Goal: Task Accomplishment & Management: Manage account settings

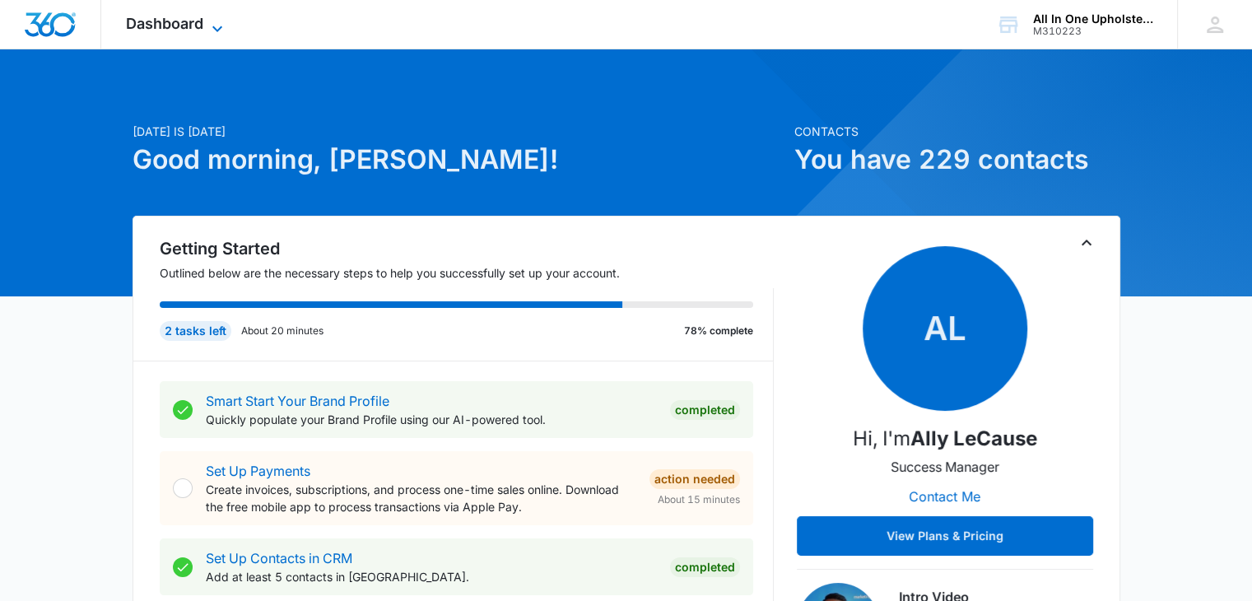
click at [219, 19] on icon at bounding box center [217, 29] width 20 height 20
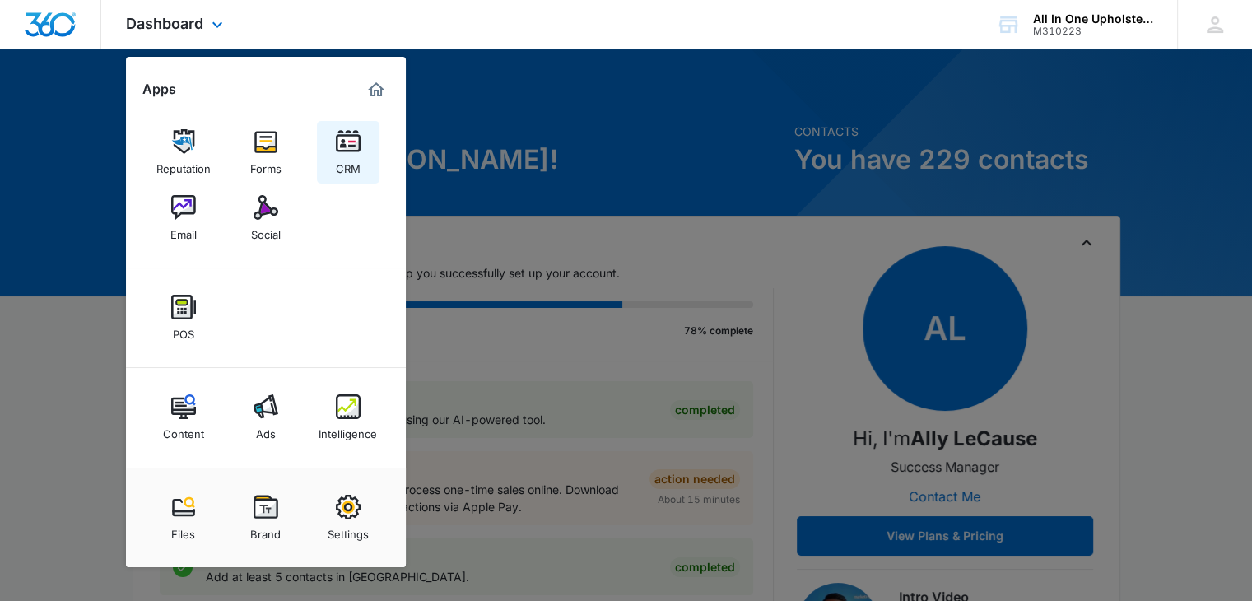
click at [345, 139] on img at bounding box center [348, 141] width 25 height 25
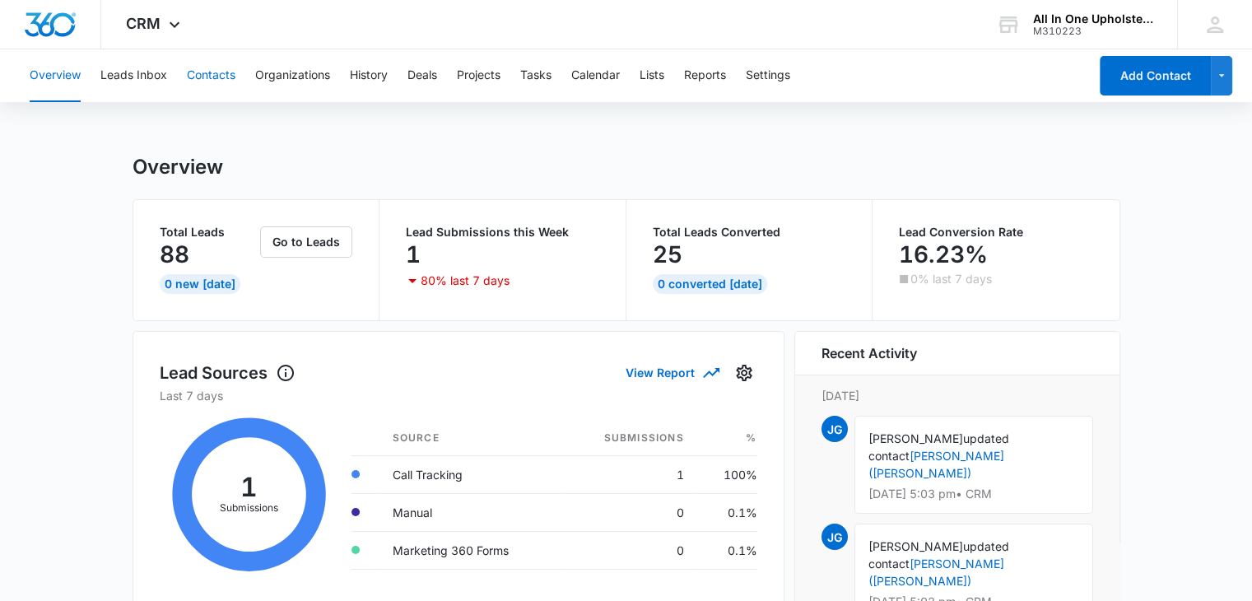
click at [221, 70] on button "Contacts" at bounding box center [211, 75] width 49 height 53
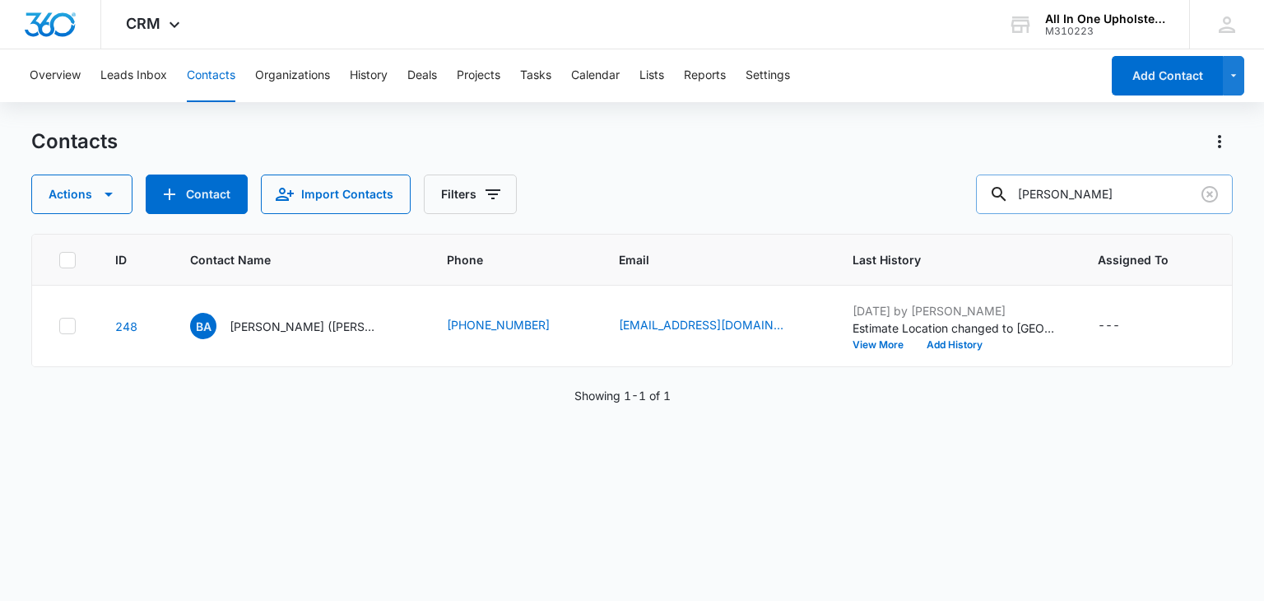
drag, startPoint x: 1080, startPoint y: 197, endPoint x: 1008, endPoint y: 188, distance: 72.2
click at [1007, 188] on div "Brooks" at bounding box center [1104, 194] width 257 height 40
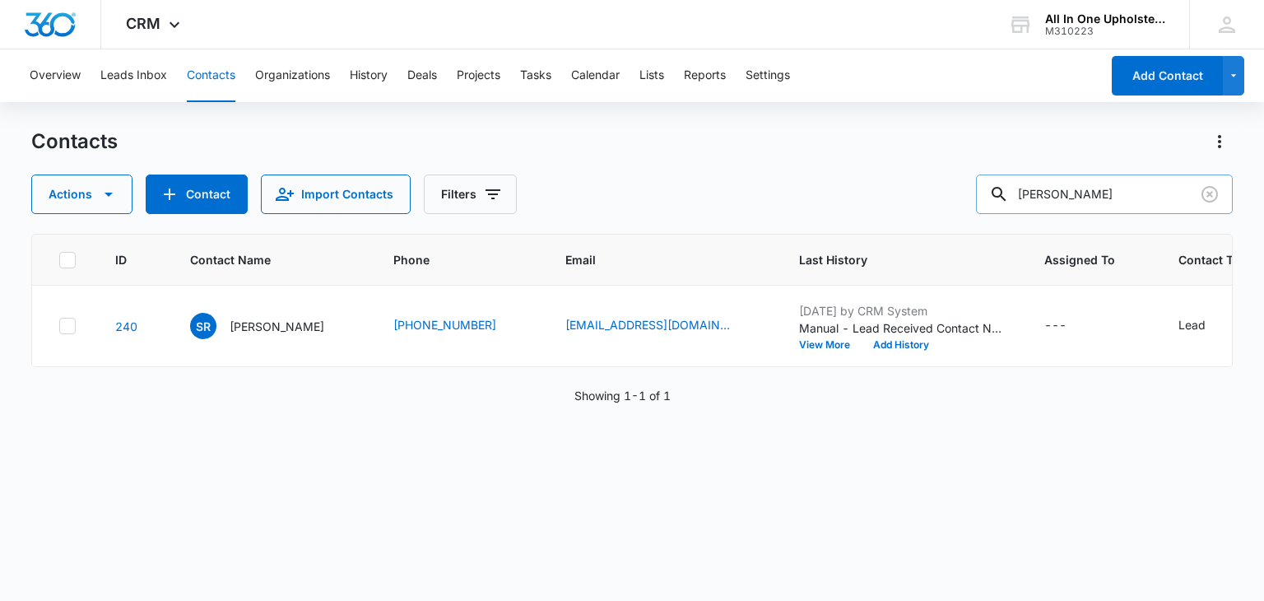
drag, startPoint x: 1076, startPoint y: 197, endPoint x: 1007, endPoint y: 197, distance: 68.3
click at [1007, 197] on div "reeves" at bounding box center [1104, 194] width 257 height 40
type input "sandra"
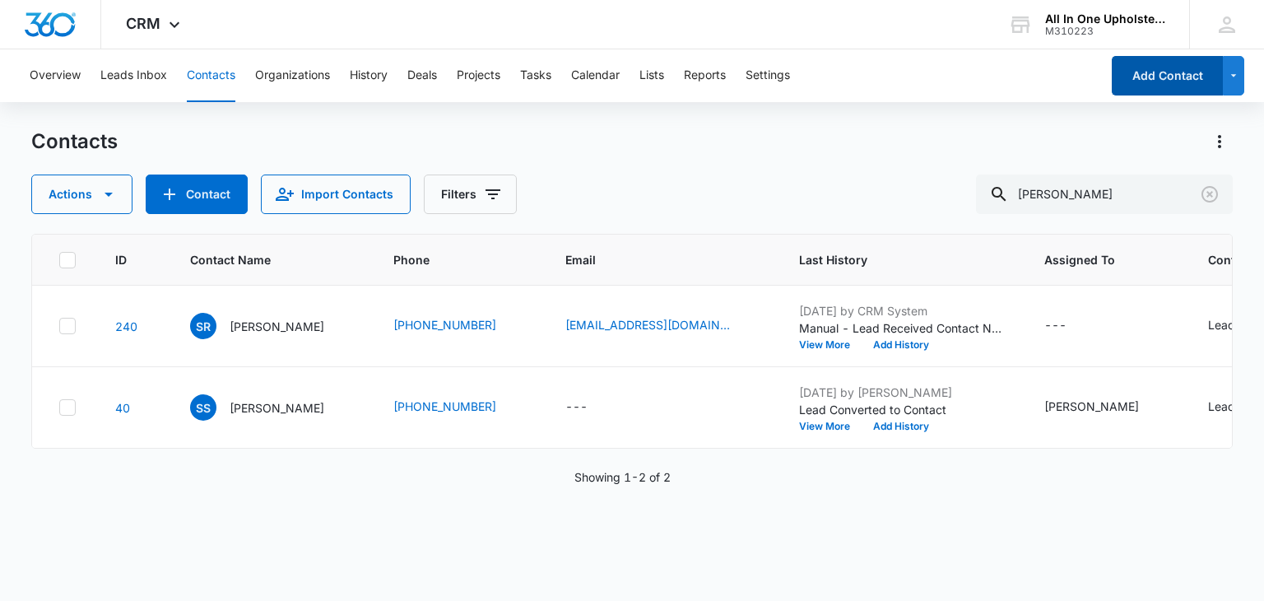
click at [1171, 73] on button "Add Contact" at bounding box center [1167, 76] width 111 height 40
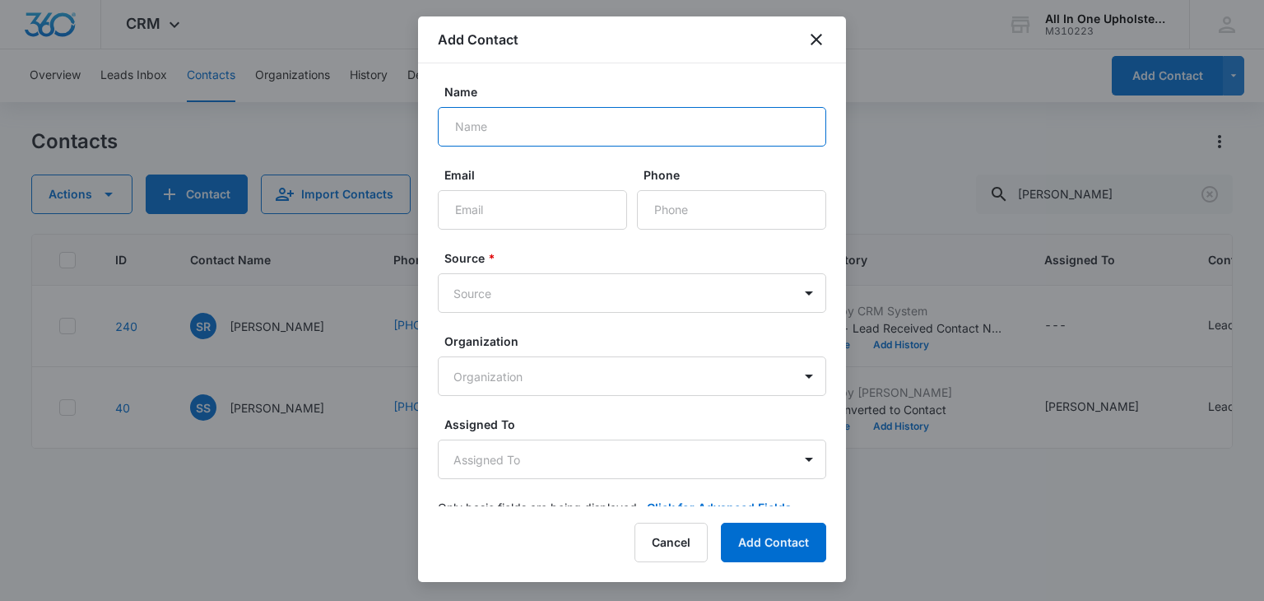
click at [556, 129] on input "Name" at bounding box center [632, 127] width 388 height 40
type input "Sandra Reeves"
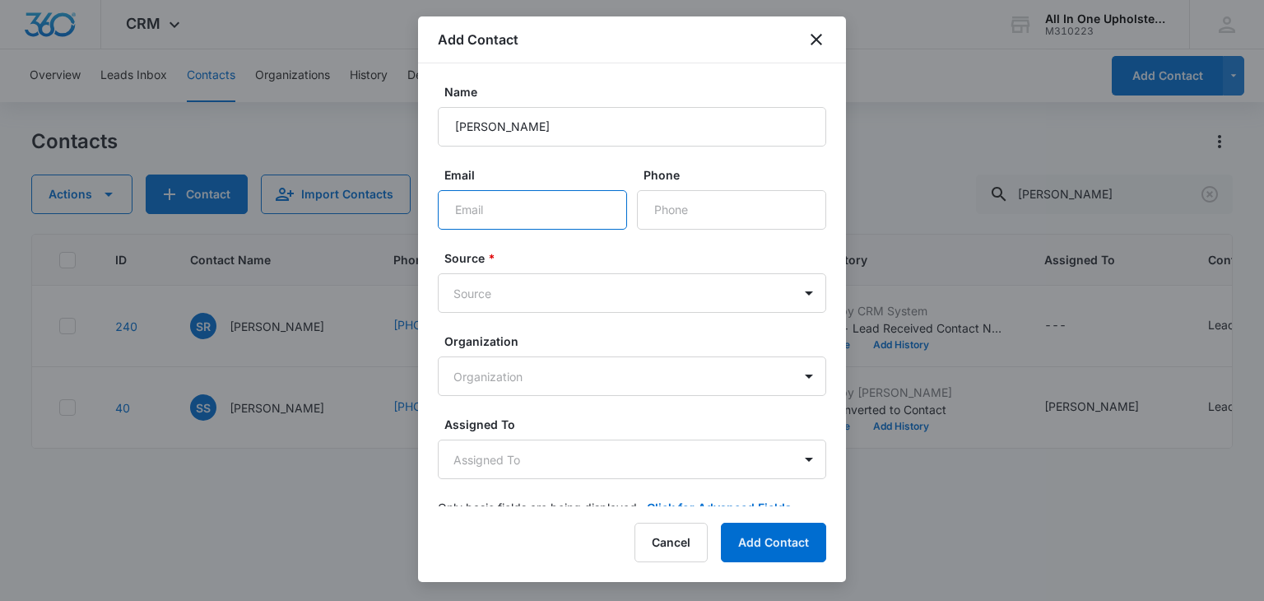
click at [487, 207] on input "Email" at bounding box center [532, 210] width 189 height 40
type input "snjreeves@sbcglobal.net"
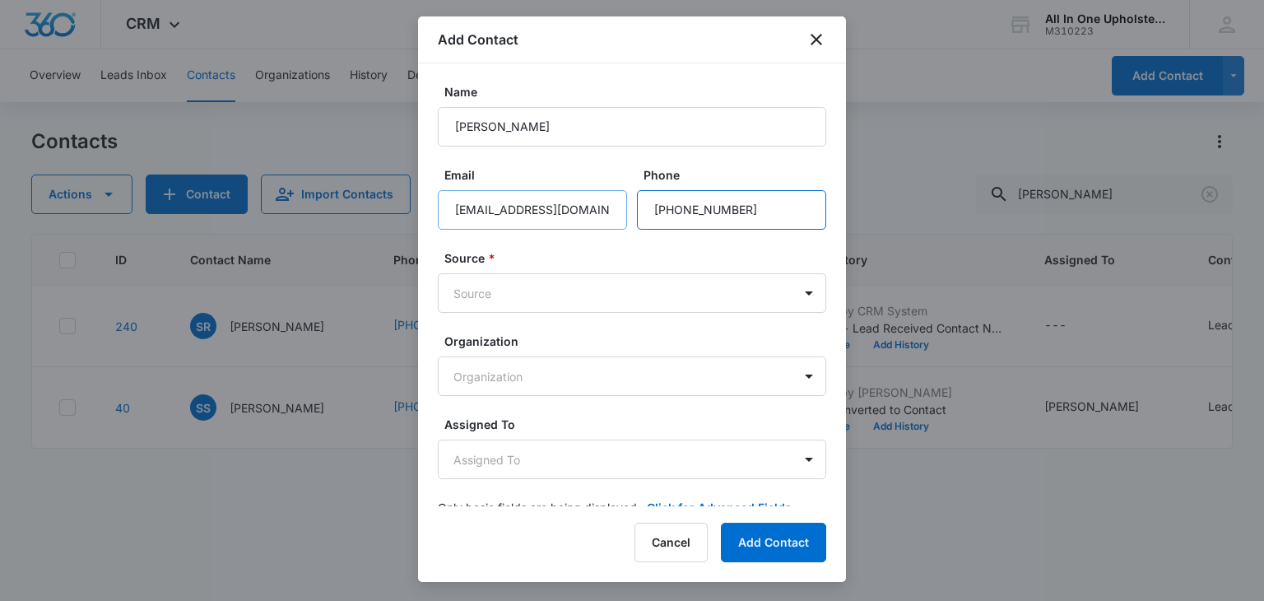
type input "(530) 320-6905"
click at [797, 291] on body "CRM Apps Reputation Forms CRM Email Social POS Content Ads Intelligence Files B…" at bounding box center [632, 300] width 1264 height 601
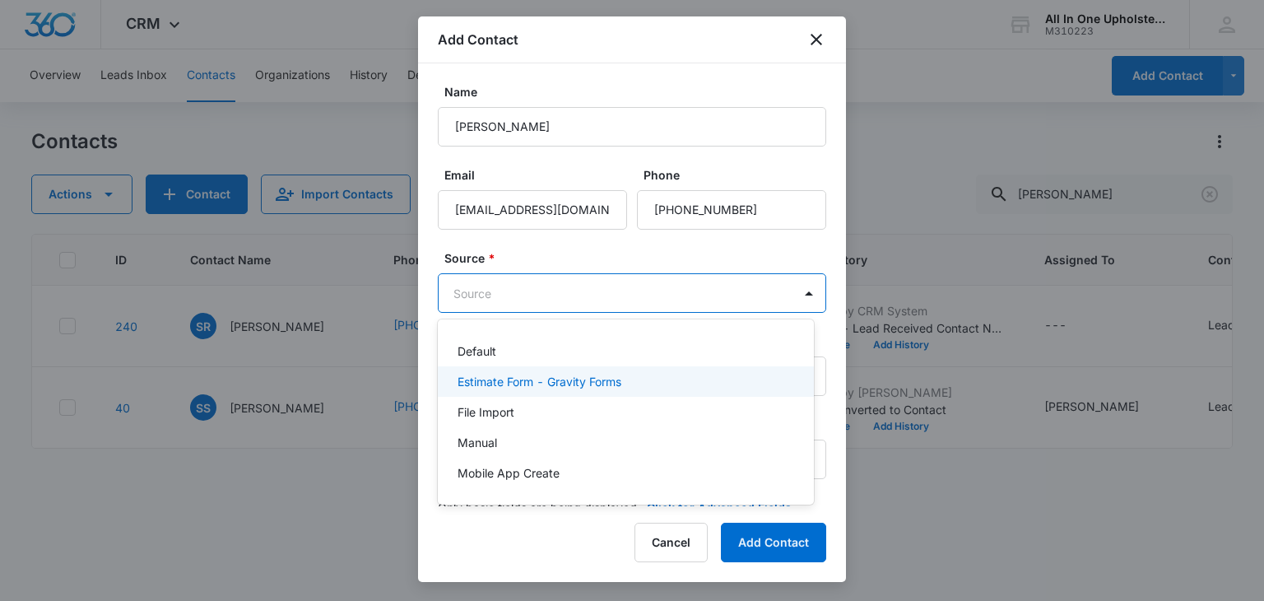
click at [505, 385] on p "Estimate Form - Gravity Forms" at bounding box center [540, 381] width 164 height 17
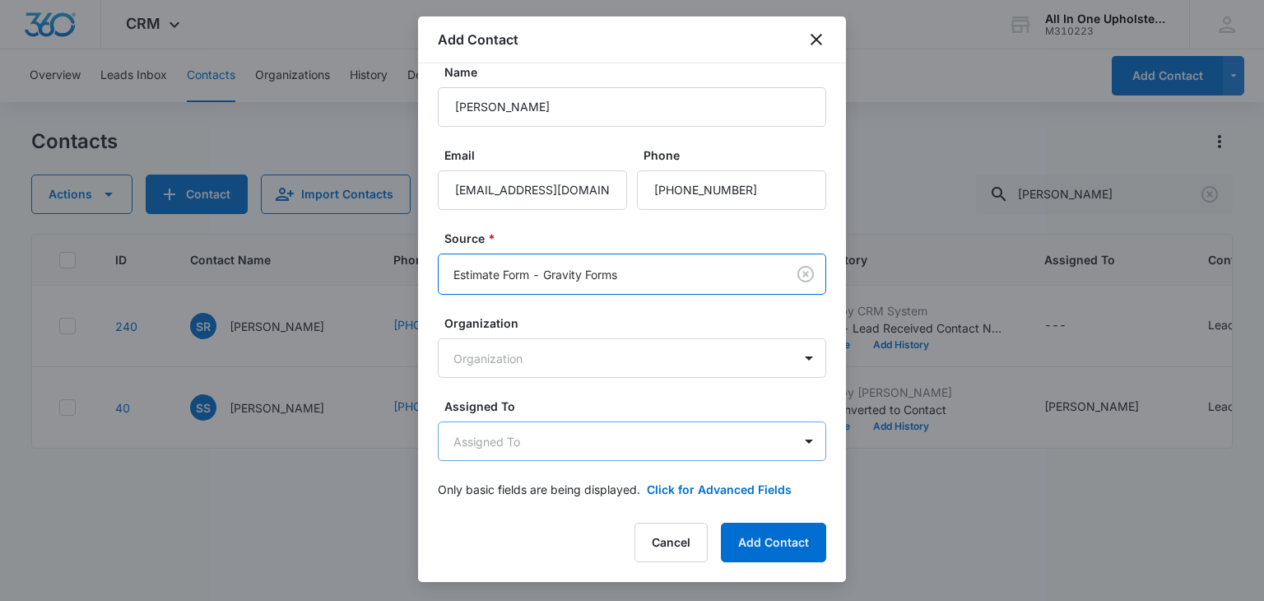
scroll to position [31, 0]
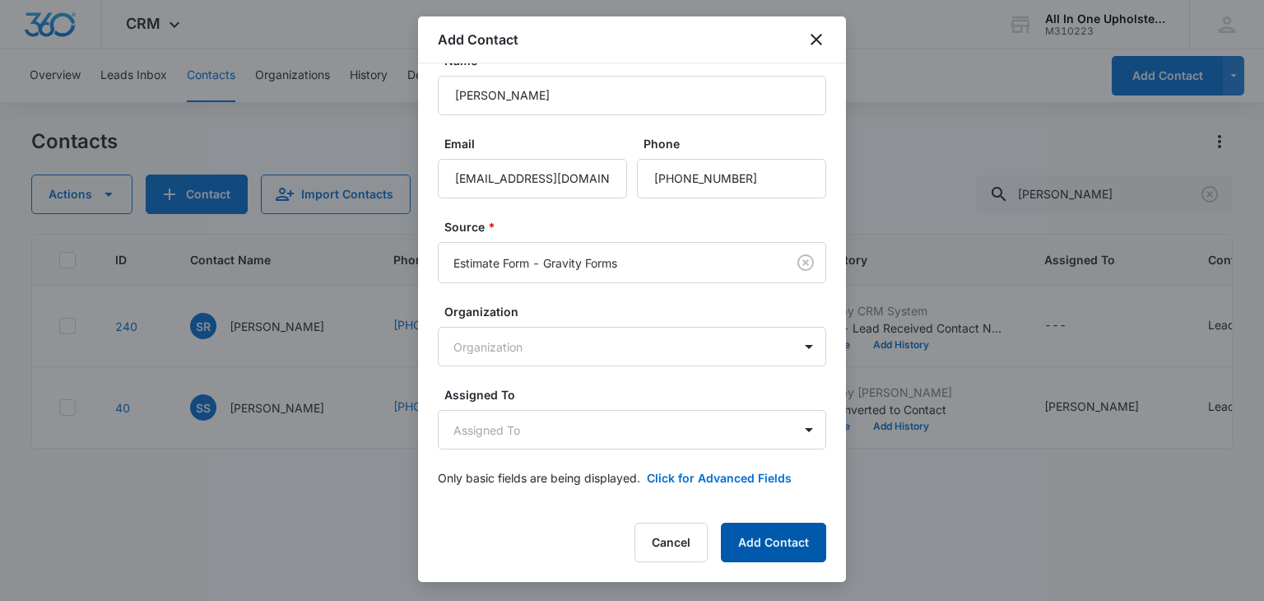
click at [757, 546] on button "Add Contact" at bounding box center [773, 543] width 105 height 40
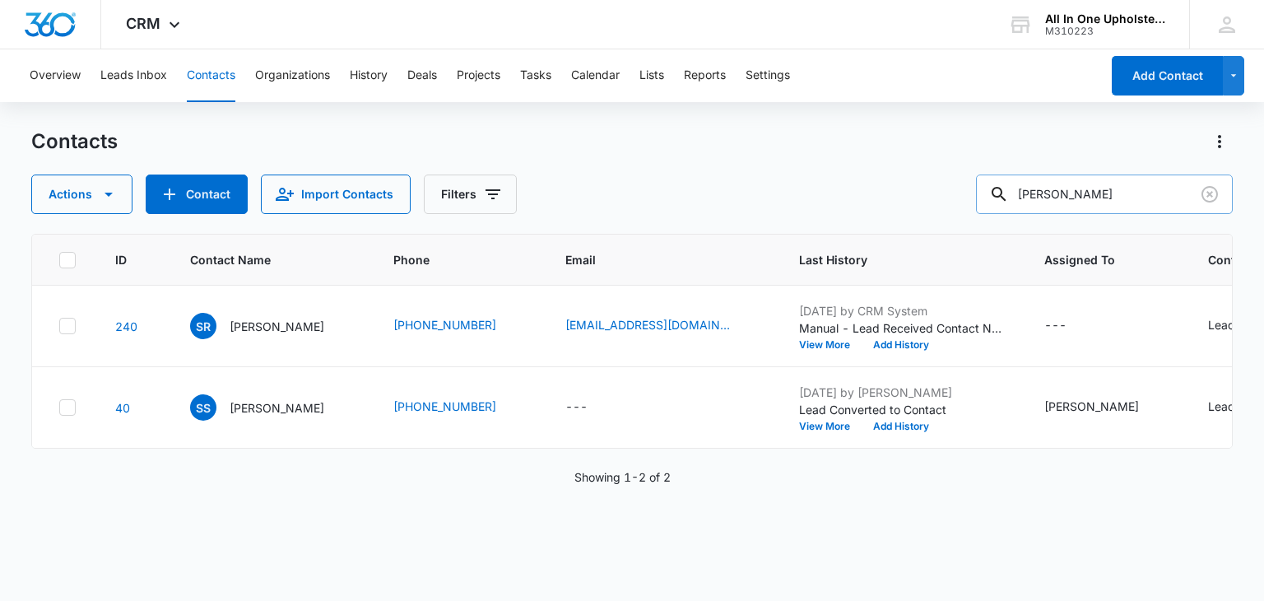
click at [1077, 193] on input "sandra" at bounding box center [1104, 194] width 257 height 40
type input "s"
type input "reeves"
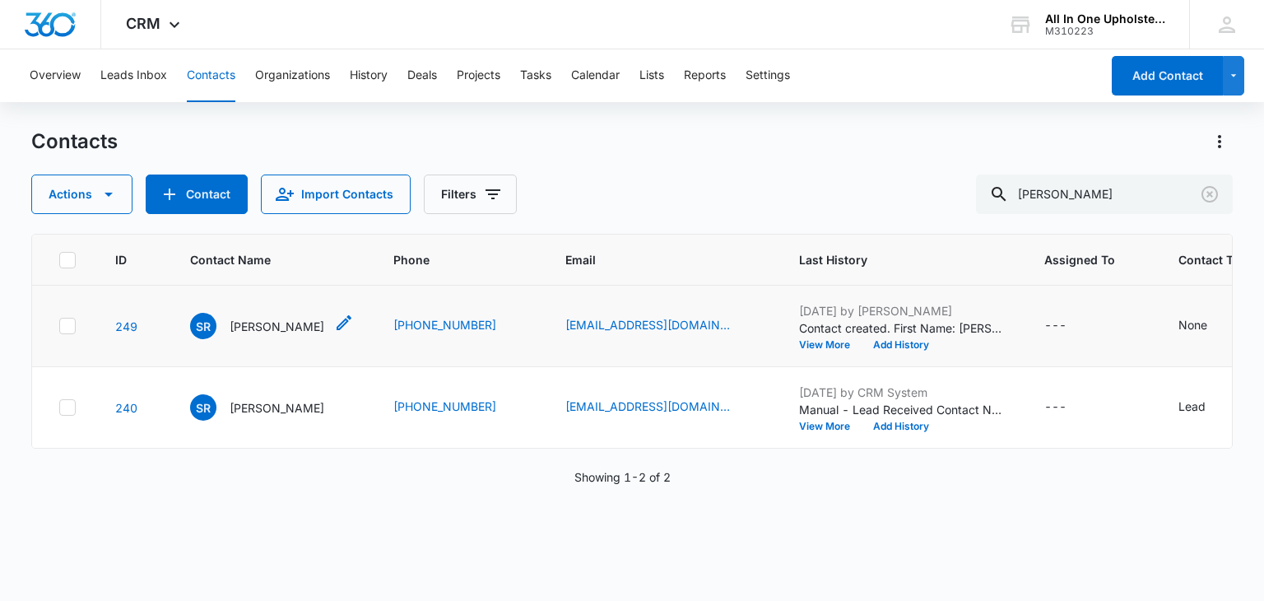
click at [261, 325] on p "Sandra Reeves" at bounding box center [277, 326] width 95 height 17
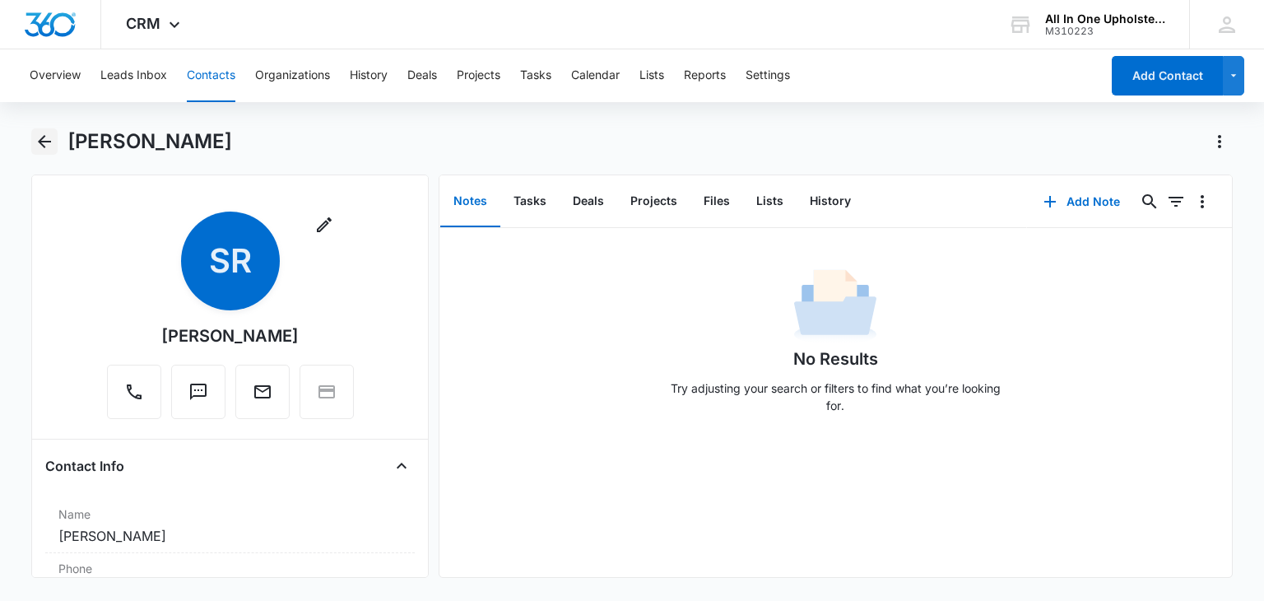
click at [40, 140] on icon "Back" at bounding box center [44, 141] width 13 height 13
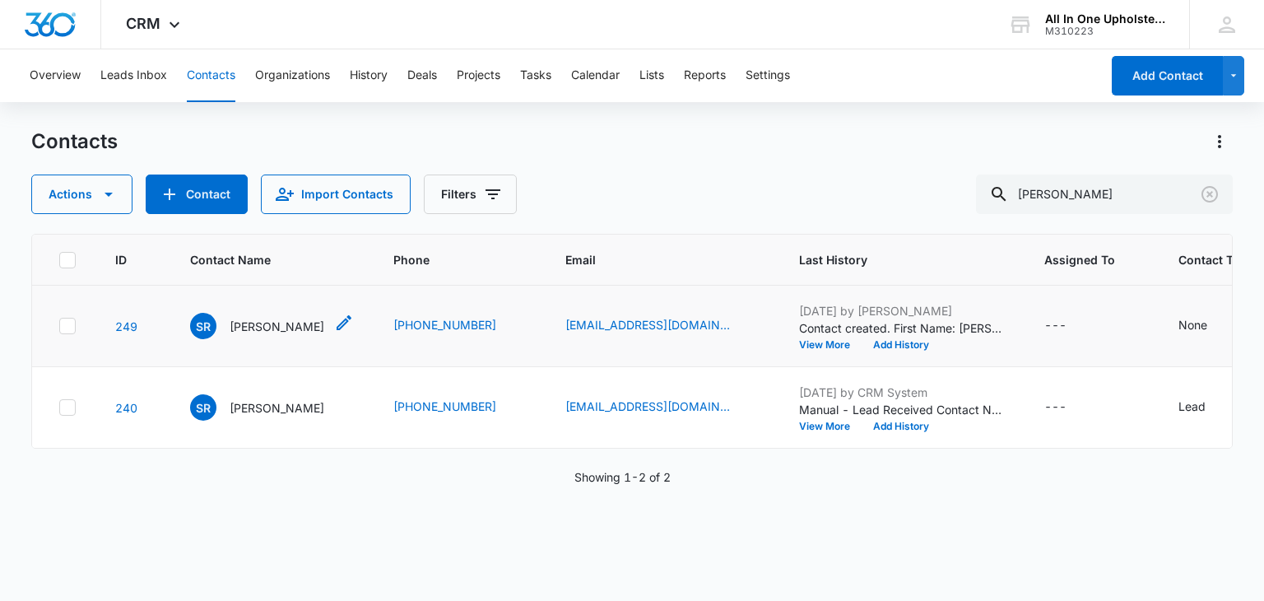
click at [265, 327] on p "Sandra Reeves" at bounding box center [277, 326] width 95 height 17
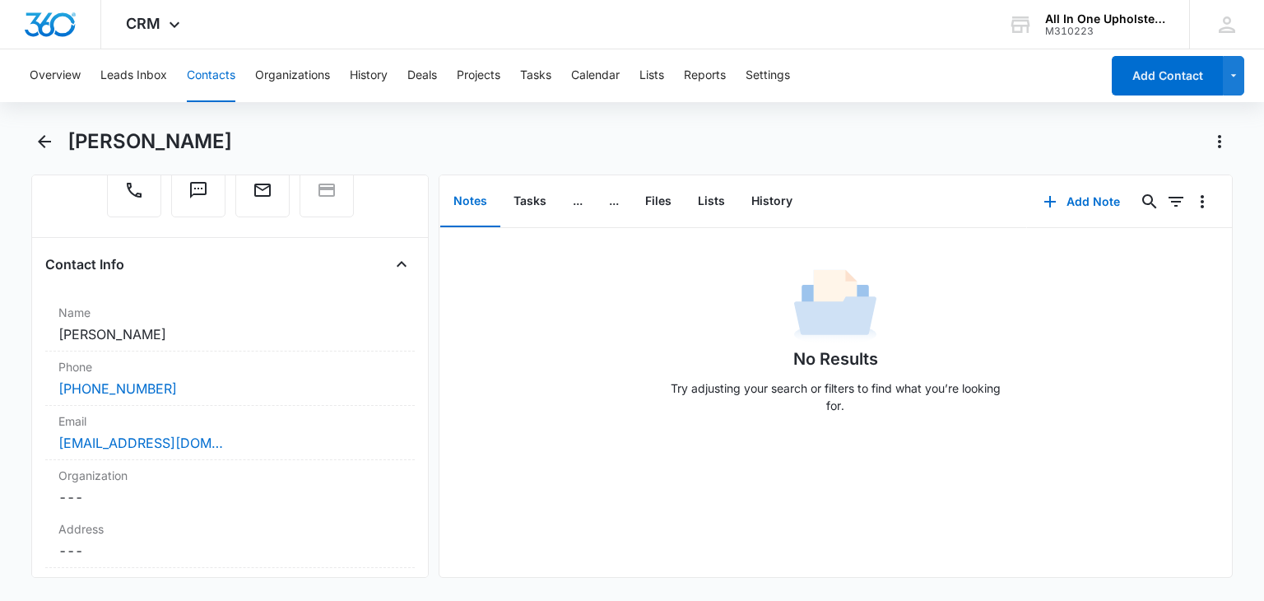
scroll to position [247, 0]
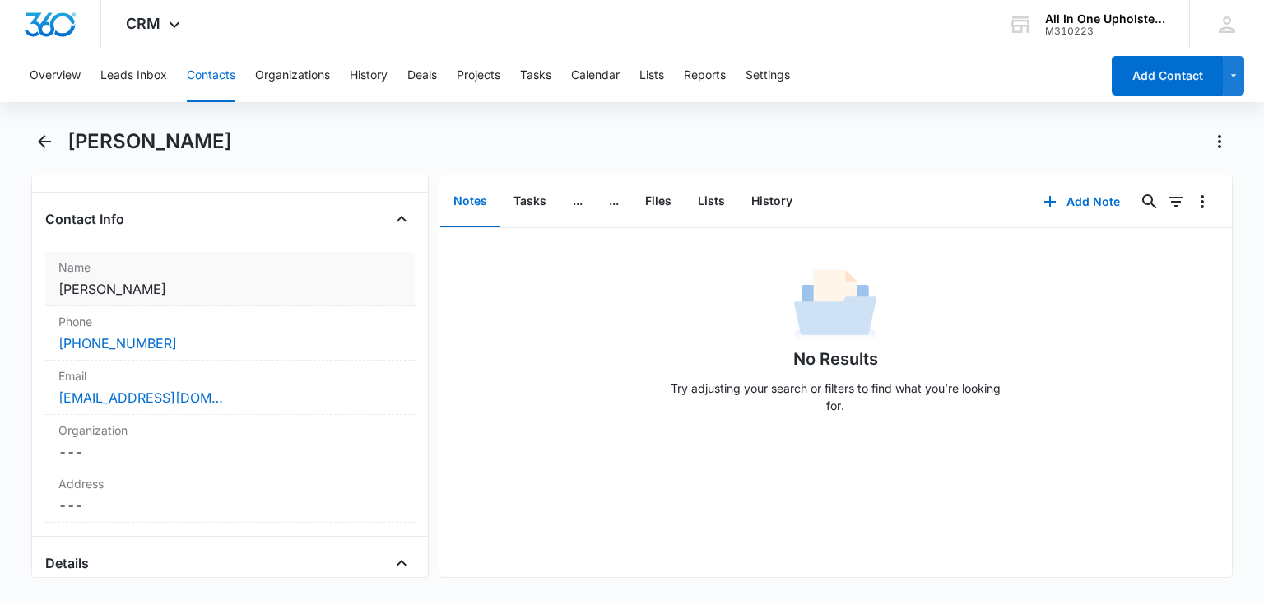
click at [173, 291] on dd "Cancel Save Changes Sandra Reeves" at bounding box center [229, 289] width 342 height 20
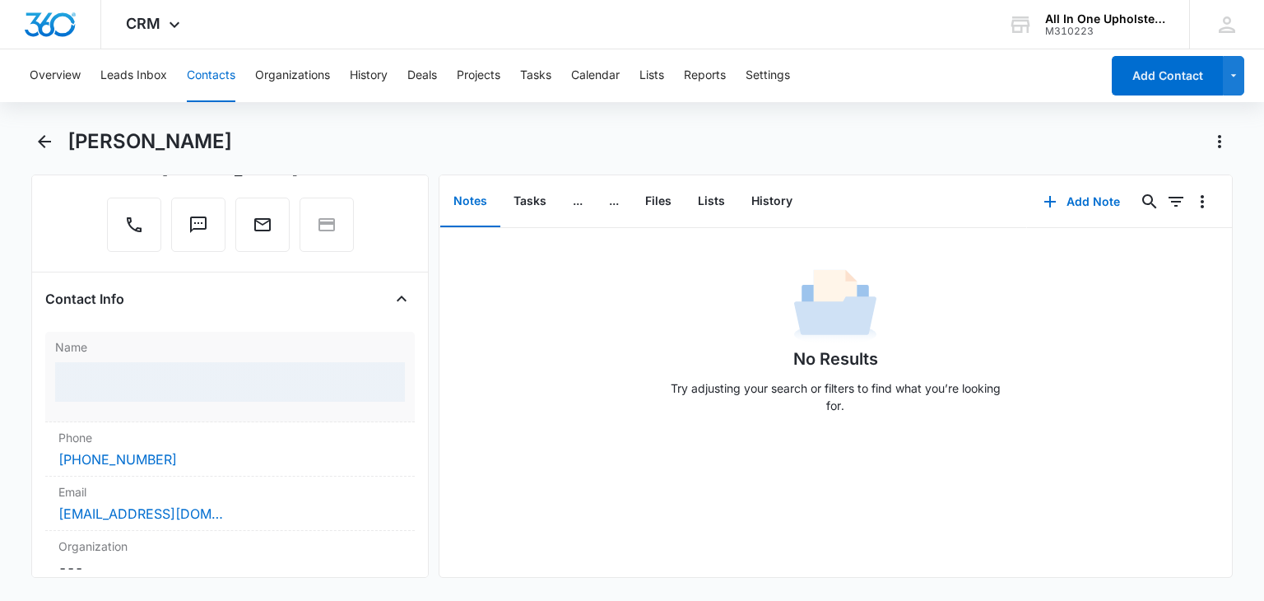
scroll to position [165, 0]
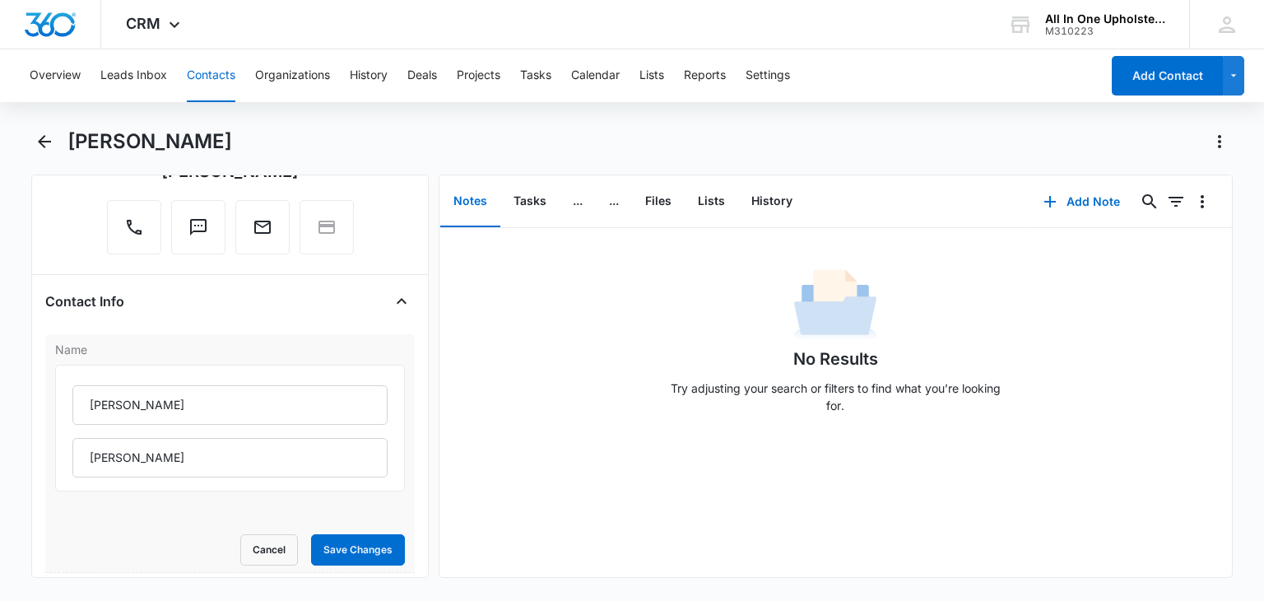
click at [372, 341] on label "Name" at bounding box center [229, 349] width 349 height 17
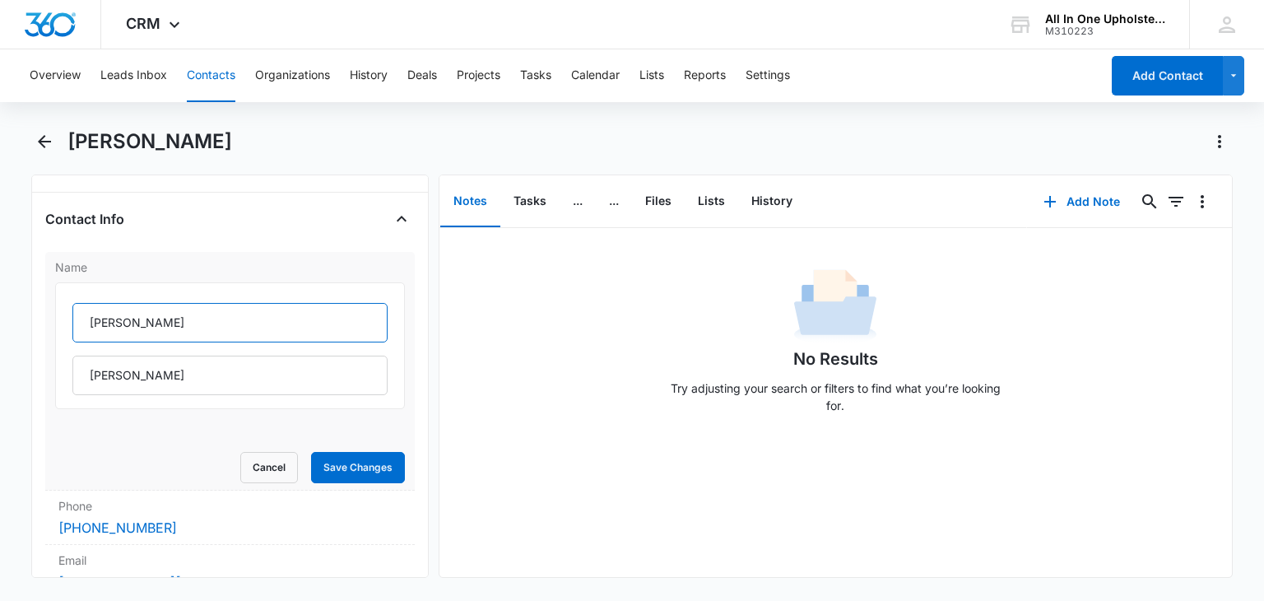
click at [151, 328] on input "Sandra" at bounding box center [229, 323] width 314 height 40
type input "S"
type input "Reeves,"
click at [132, 379] on input "Reeves" at bounding box center [229, 376] width 314 height 40
type input "R"
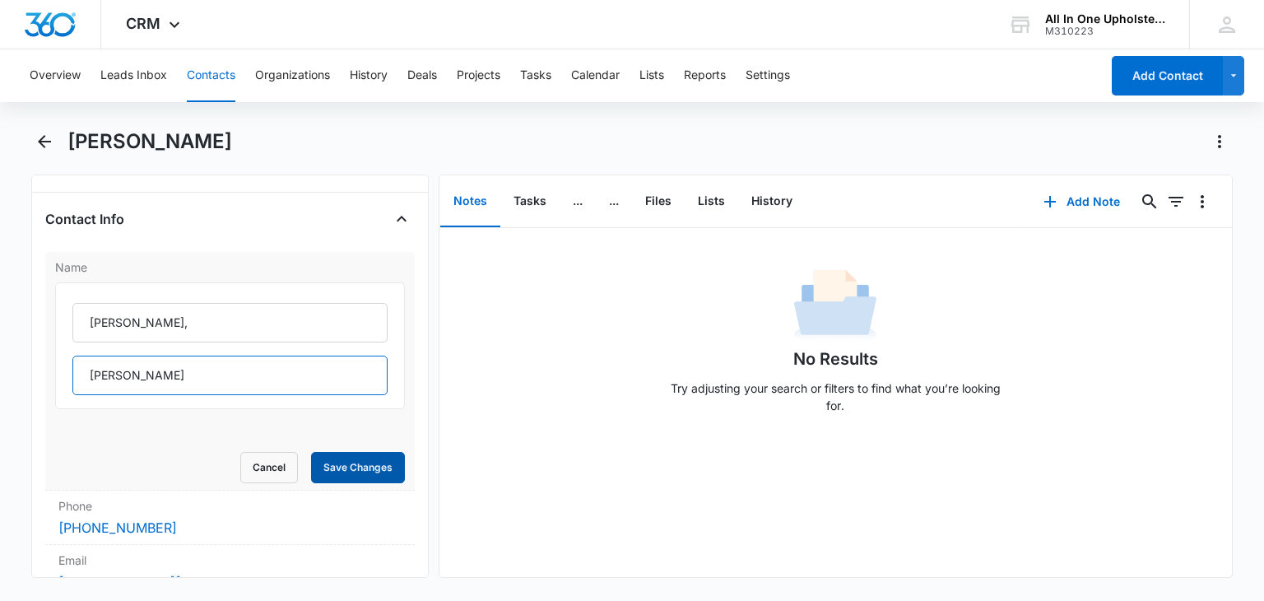
type input "Sandra"
click at [339, 468] on button "Save Changes" at bounding box center [358, 467] width 94 height 31
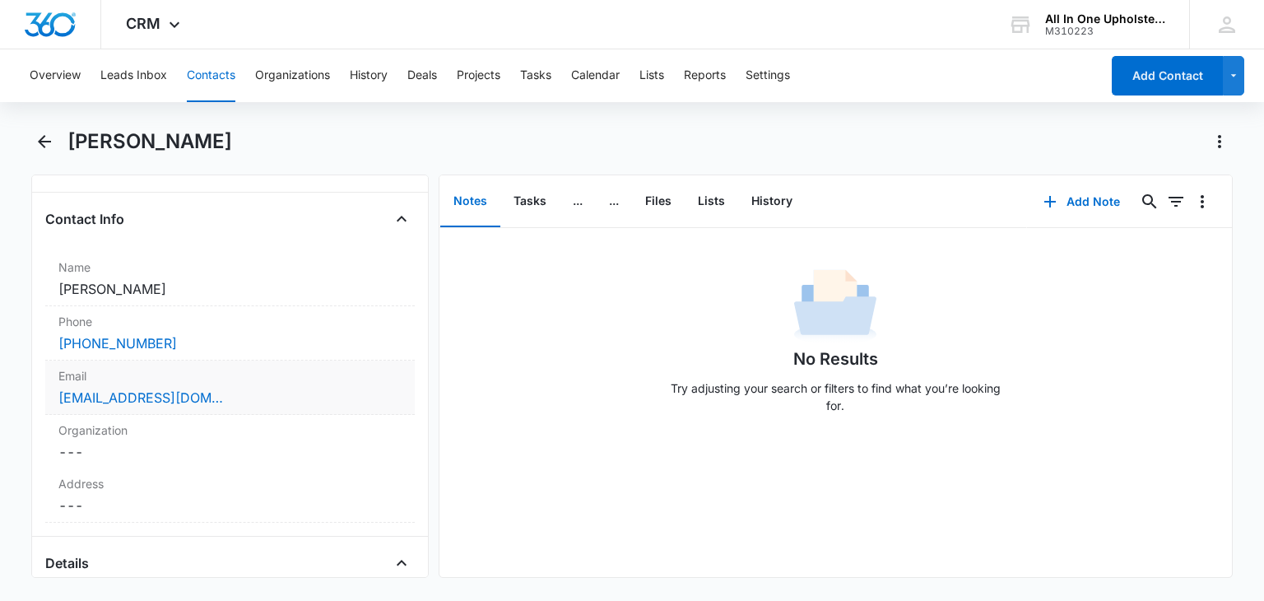
click at [249, 392] on div "snjreeves@sbcglobal.net" at bounding box center [229, 398] width 342 height 20
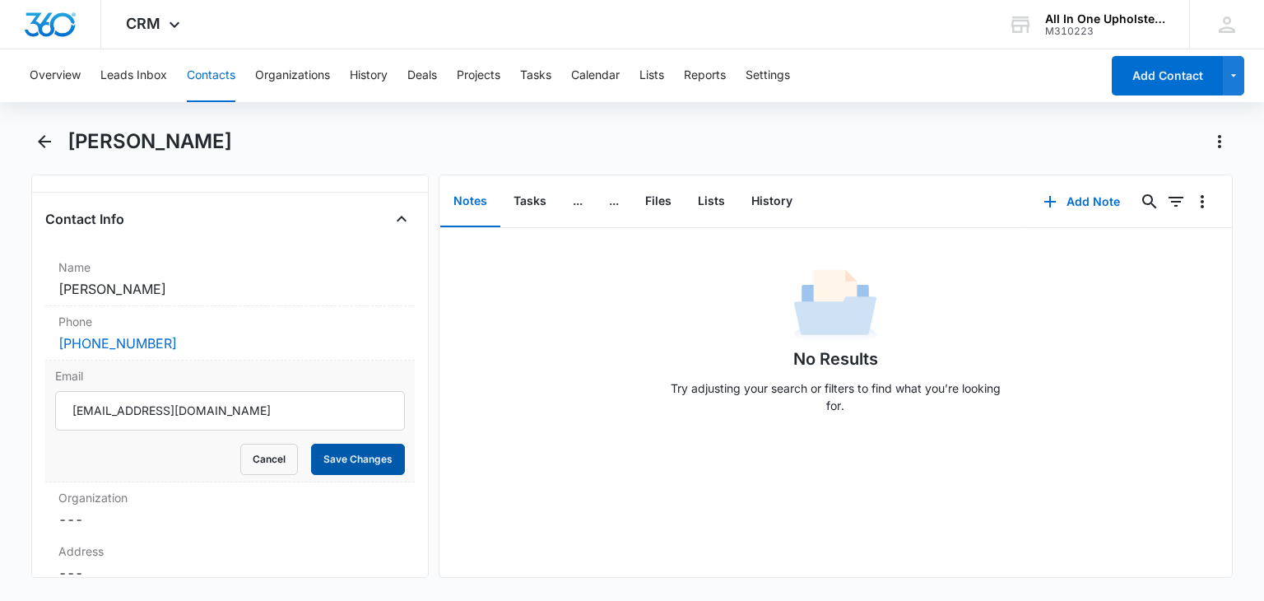
click at [358, 465] on button "Save Changes" at bounding box center [358, 459] width 94 height 31
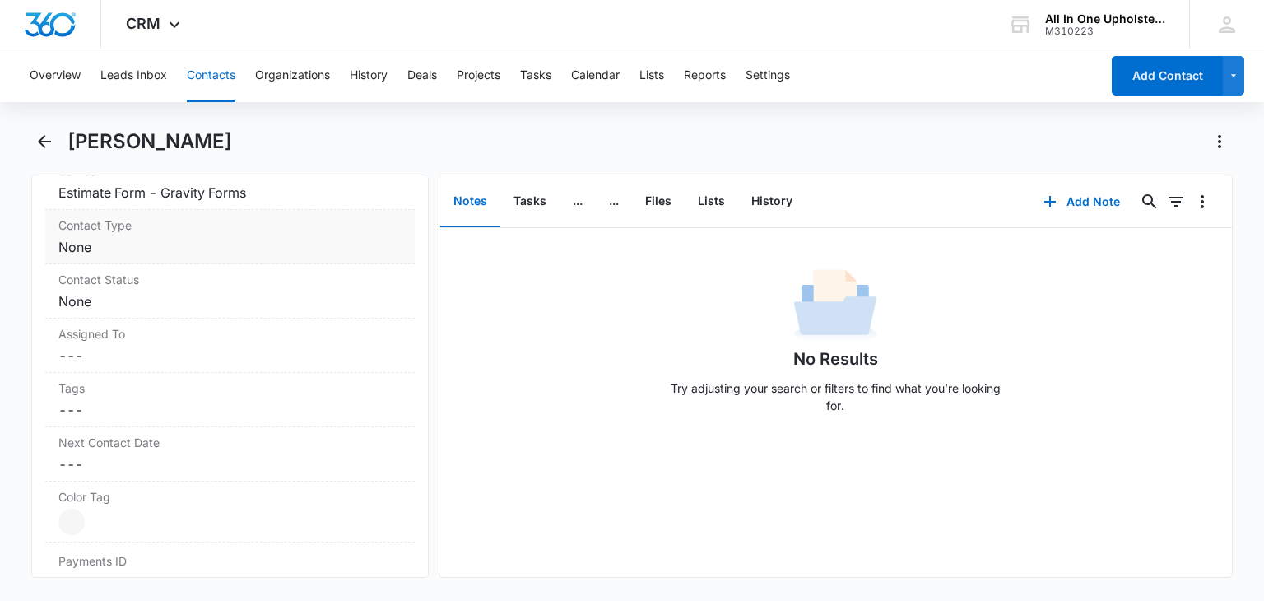
scroll to position [576, 0]
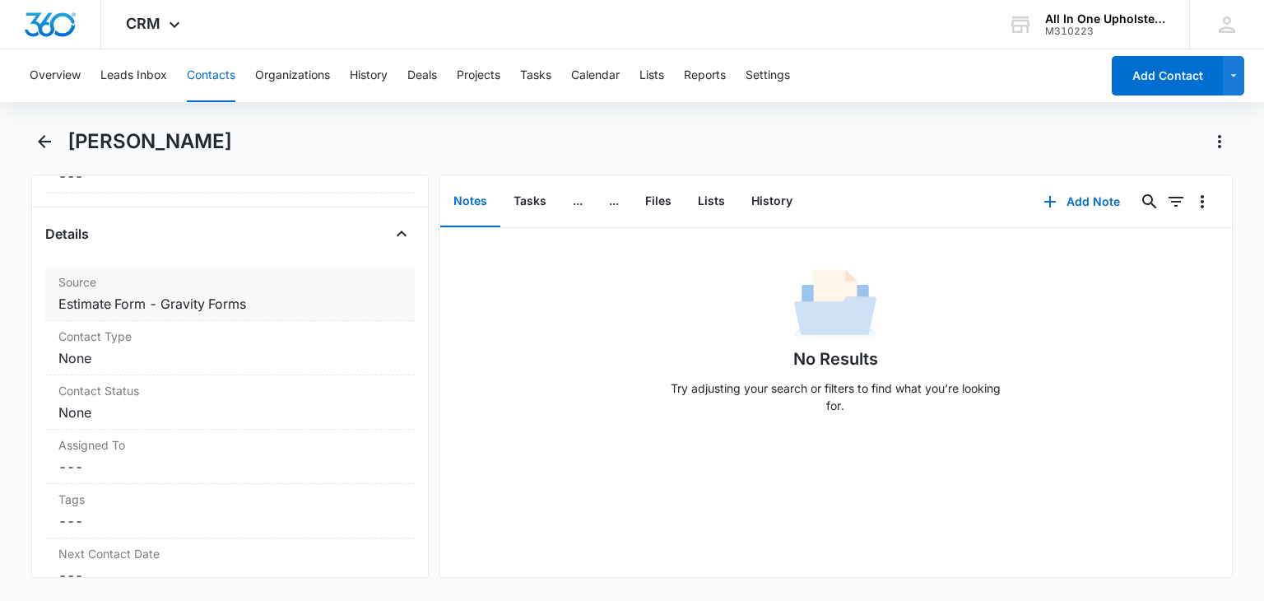
click at [300, 305] on dd "Cancel Save Changes Estimate Form - Gravity Forms" at bounding box center [229, 304] width 342 height 20
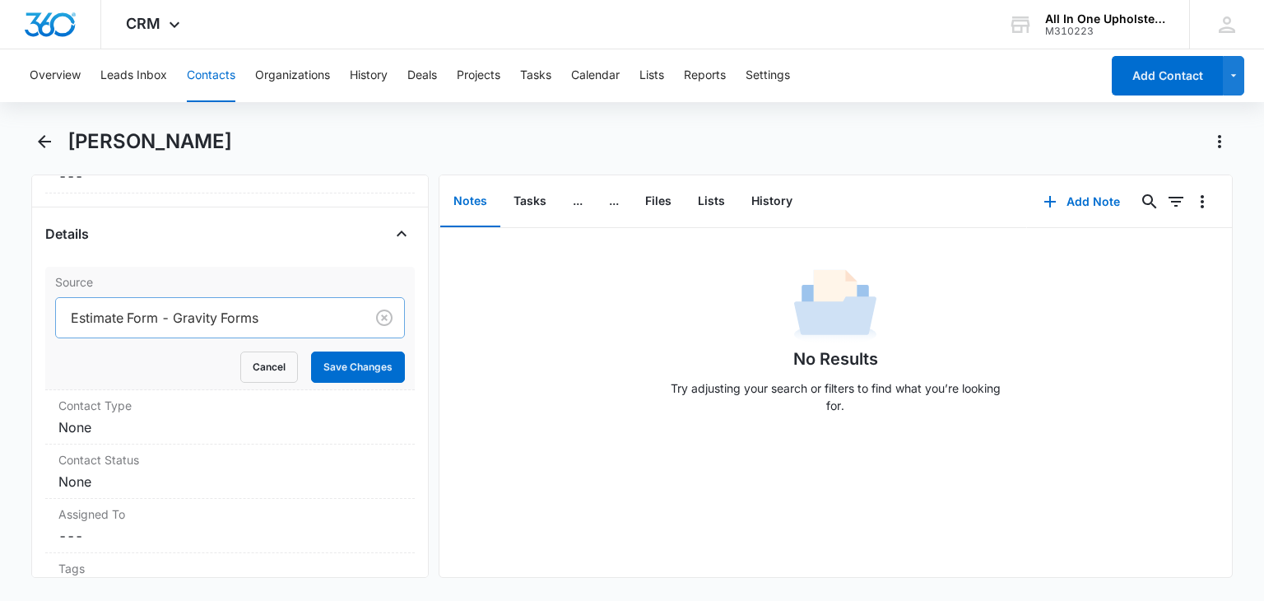
click at [299, 314] on div at bounding box center [207, 317] width 272 height 23
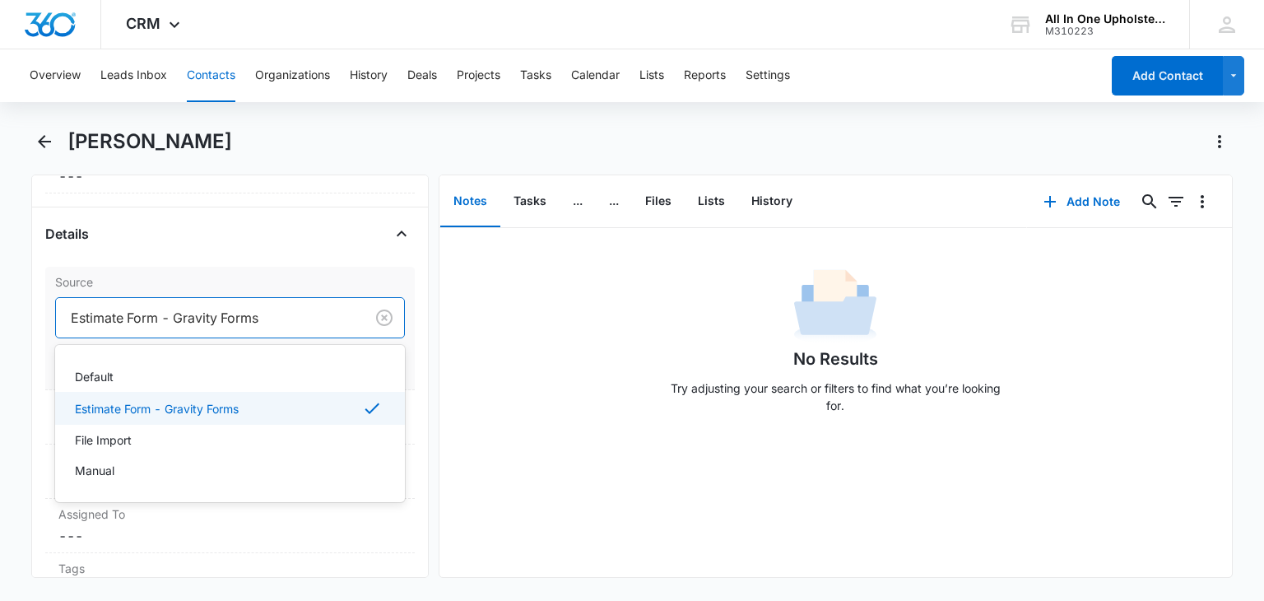
scroll to position [658, 0]
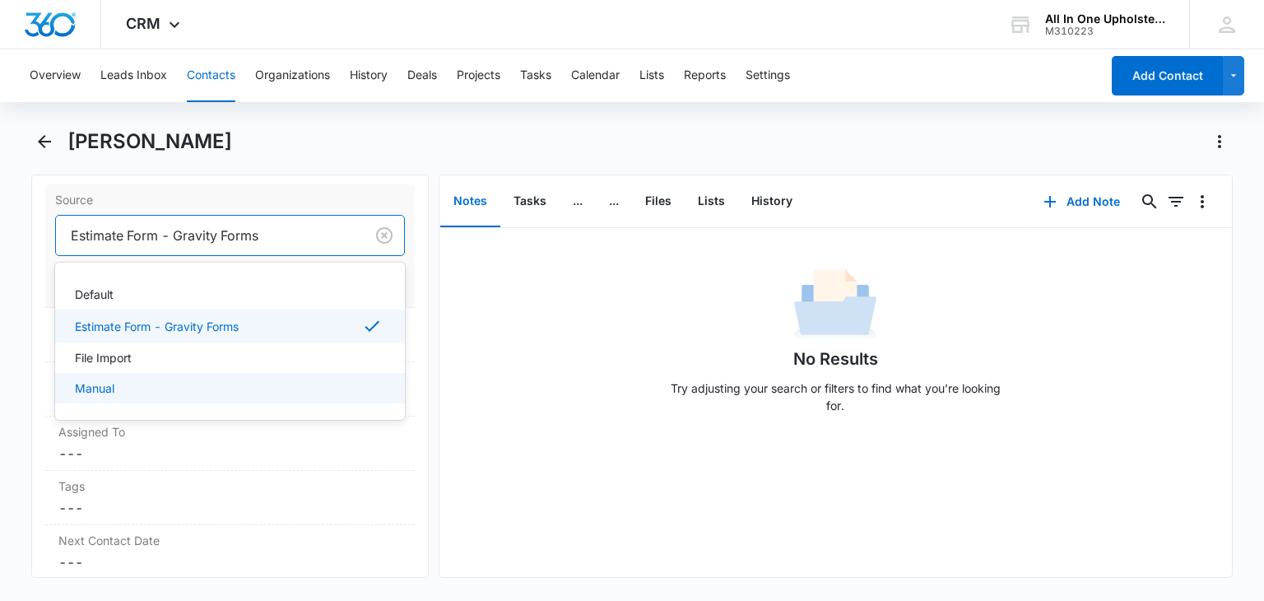
click at [88, 394] on p "Manual" at bounding box center [95, 387] width 40 height 17
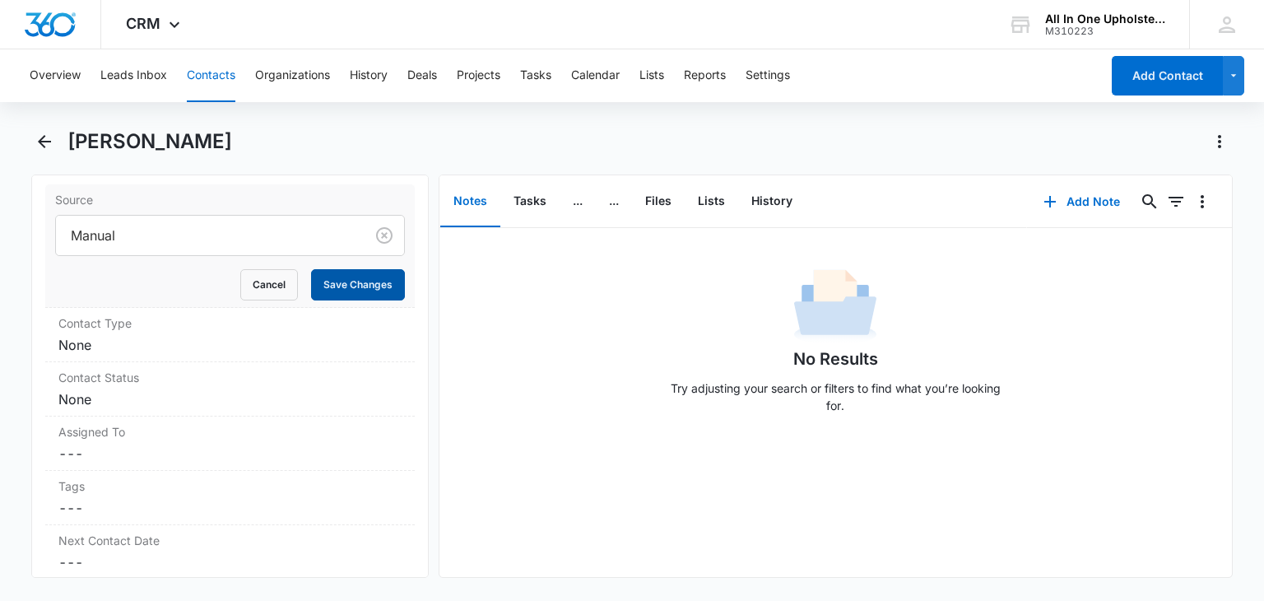
click at [337, 284] on button "Save Changes" at bounding box center [358, 284] width 94 height 31
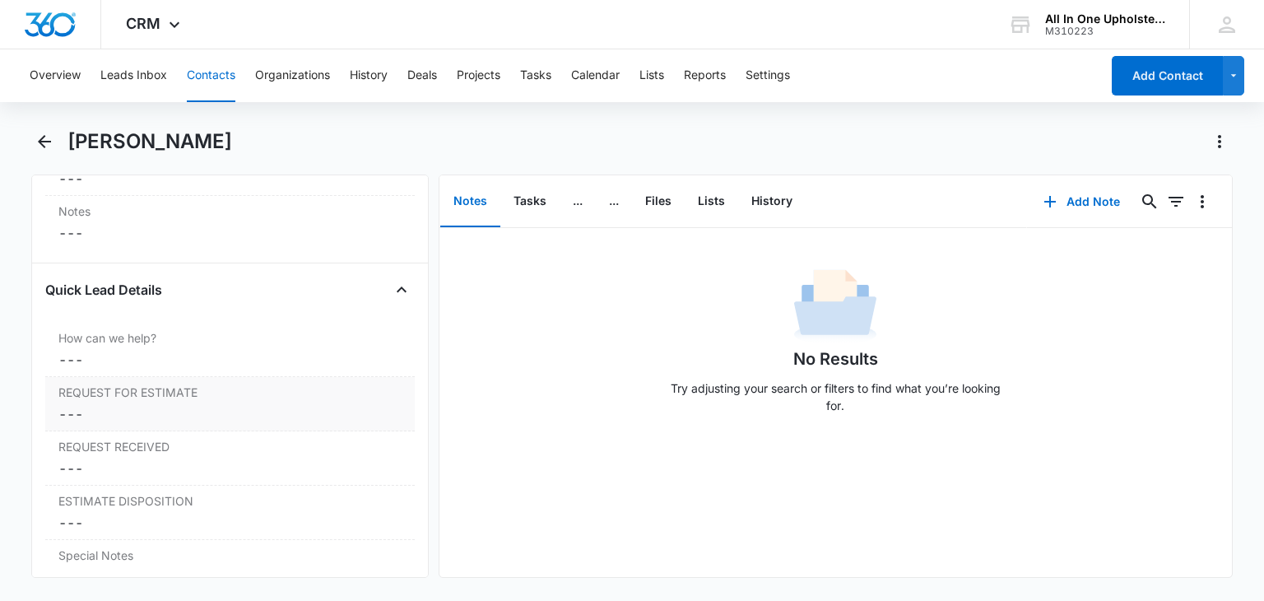
scroll to position [1399, 0]
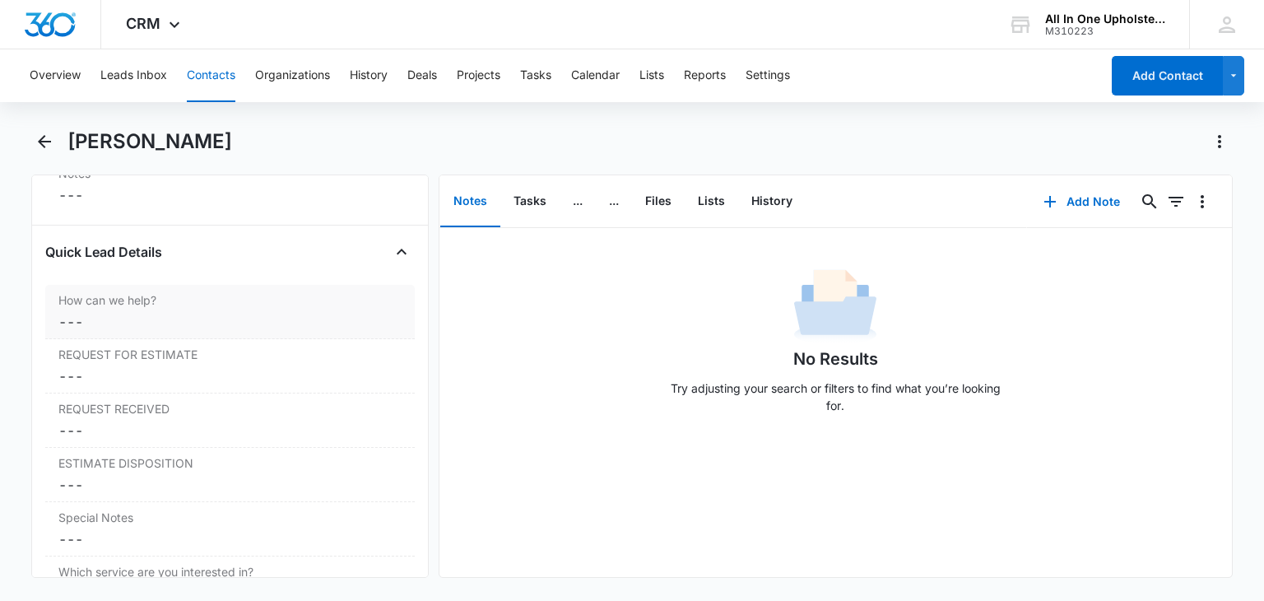
click at [204, 309] on div "How can we help? Cancel Save Changes ---" at bounding box center [229, 312] width 369 height 54
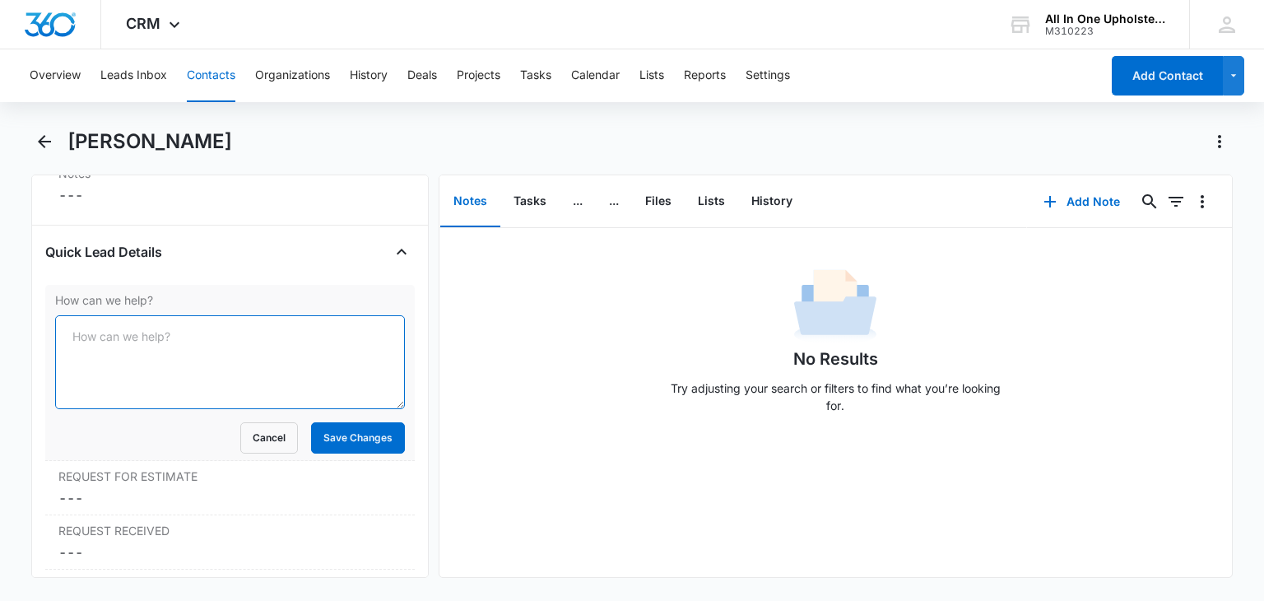
click at [95, 339] on textarea "How can we help?" at bounding box center [229, 362] width 349 height 94
click at [135, 338] on textarea "How can we help?" at bounding box center [229, 362] width 349 height 94
type textarea "Recover armchair and ottoman"
click at [358, 435] on button "Save Changes" at bounding box center [358, 437] width 94 height 31
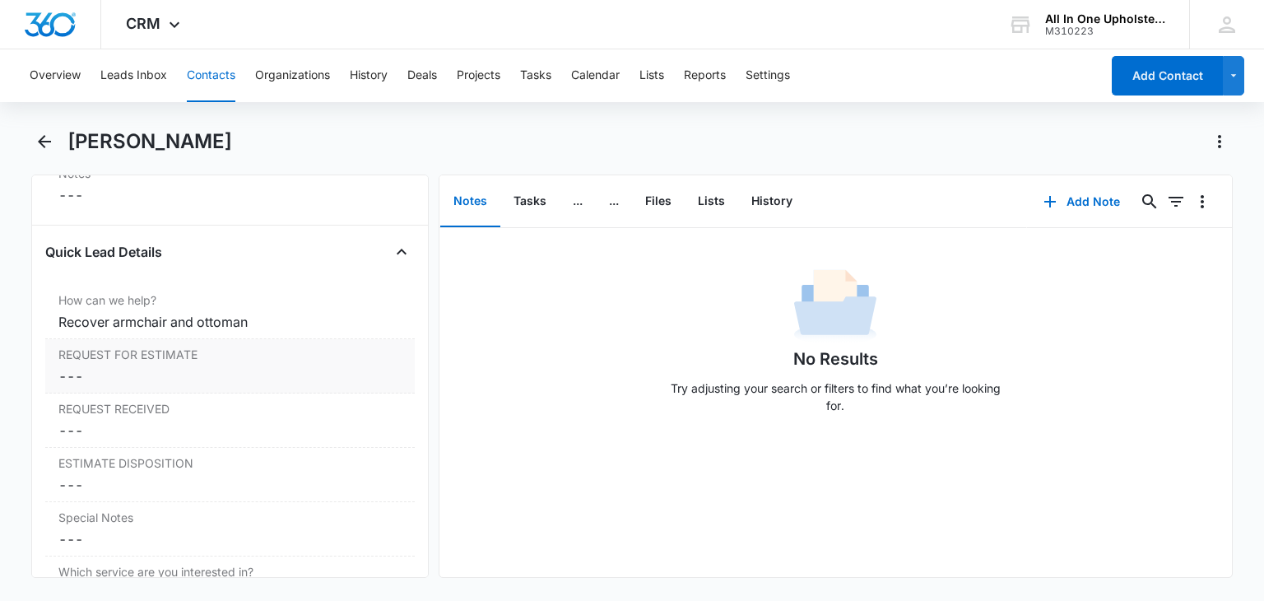
click at [79, 371] on dd "Cancel Save Changes ---" at bounding box center [229, 376] width 342 height 20
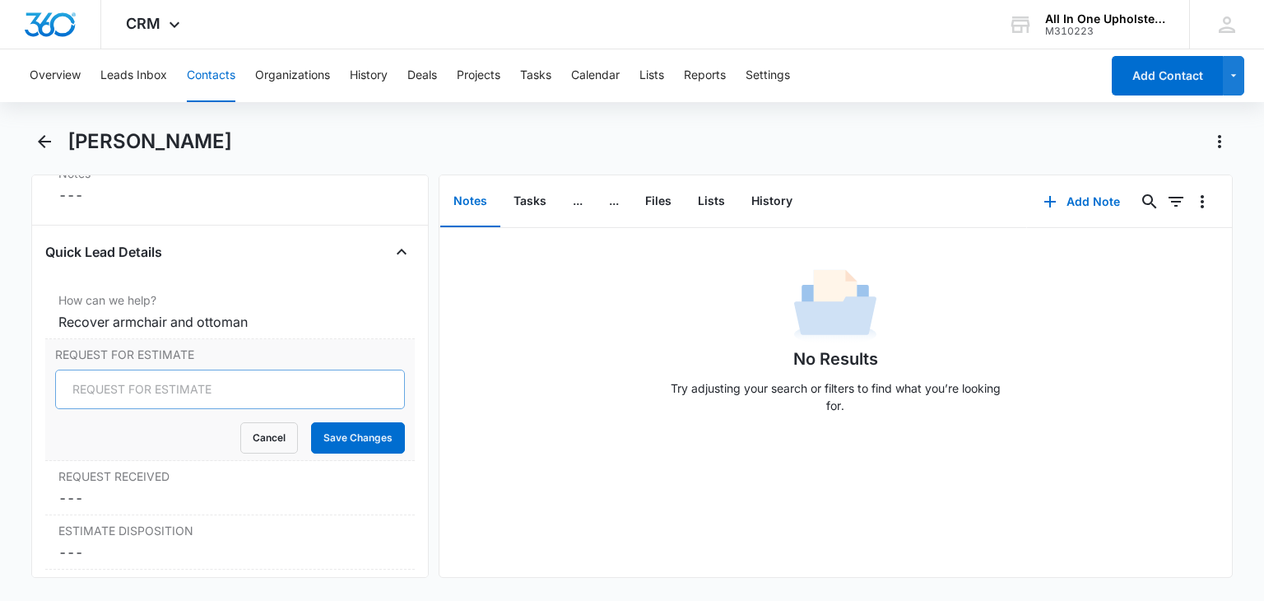
scroll to position [1739, 0]
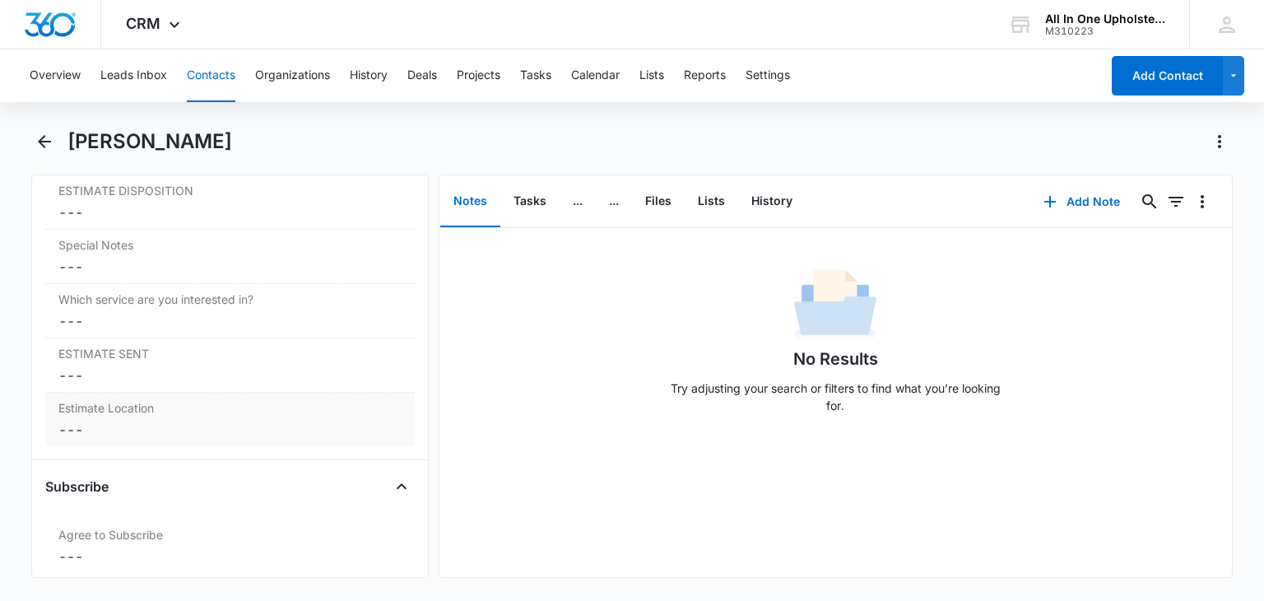
click at [110, 400] on label "Estimate Location" at bounding box center [229, 407] width 342 height 17
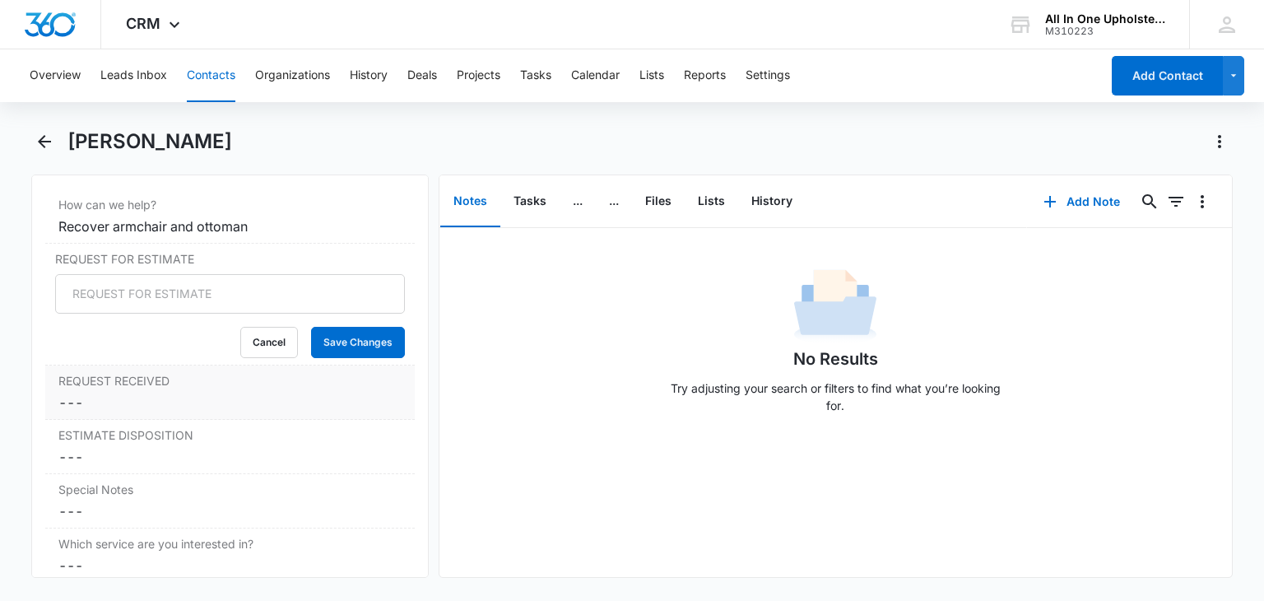
scroll to position [1492, 0]
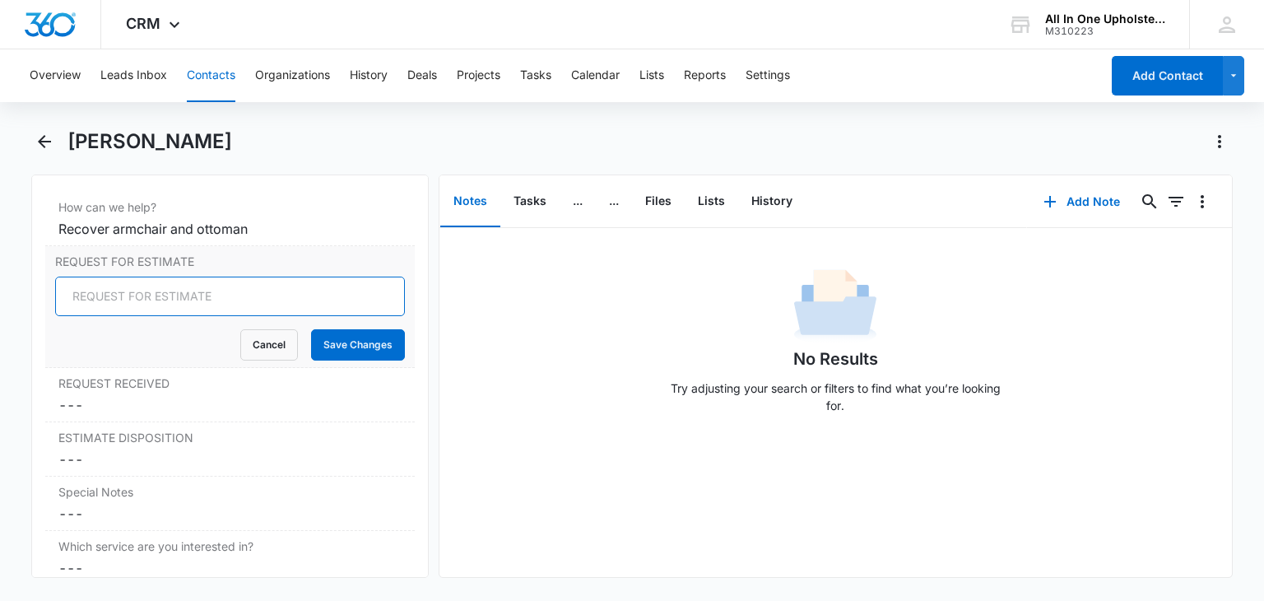
click at [115, 297] on input "REQUEST FOR ESTIMATE" at bounding box center [229, 297] width 349 height 40
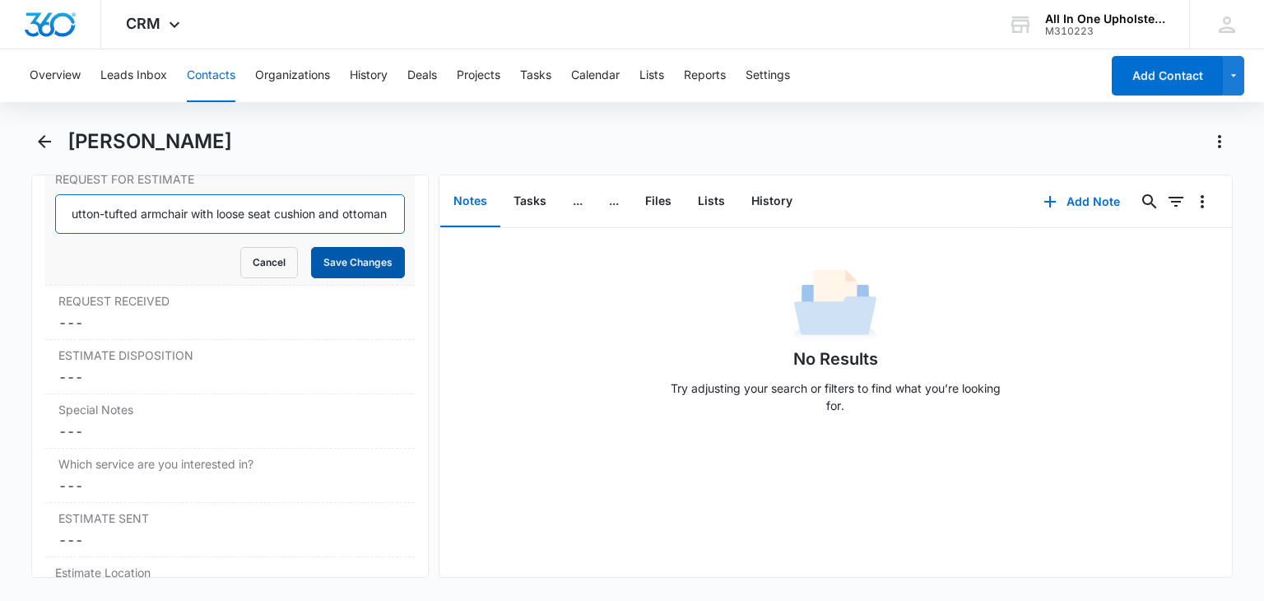
type input "To recover button-tufted armchair with loose seat cushion and ottoman"
click at [335, 261] on button "Save Changes" at bounding box center [358, 262] width 94 height 31
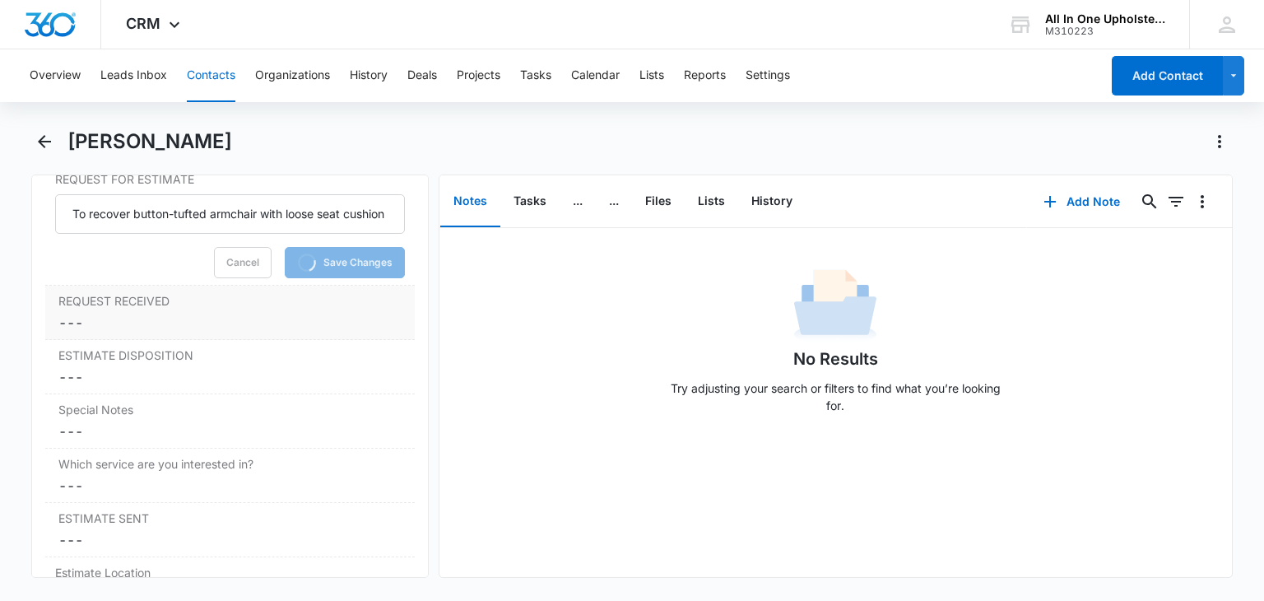
click at [77, 323] on dd "Cancel Save Changes ---" at bounding box center [229, 323] width 342 height 20
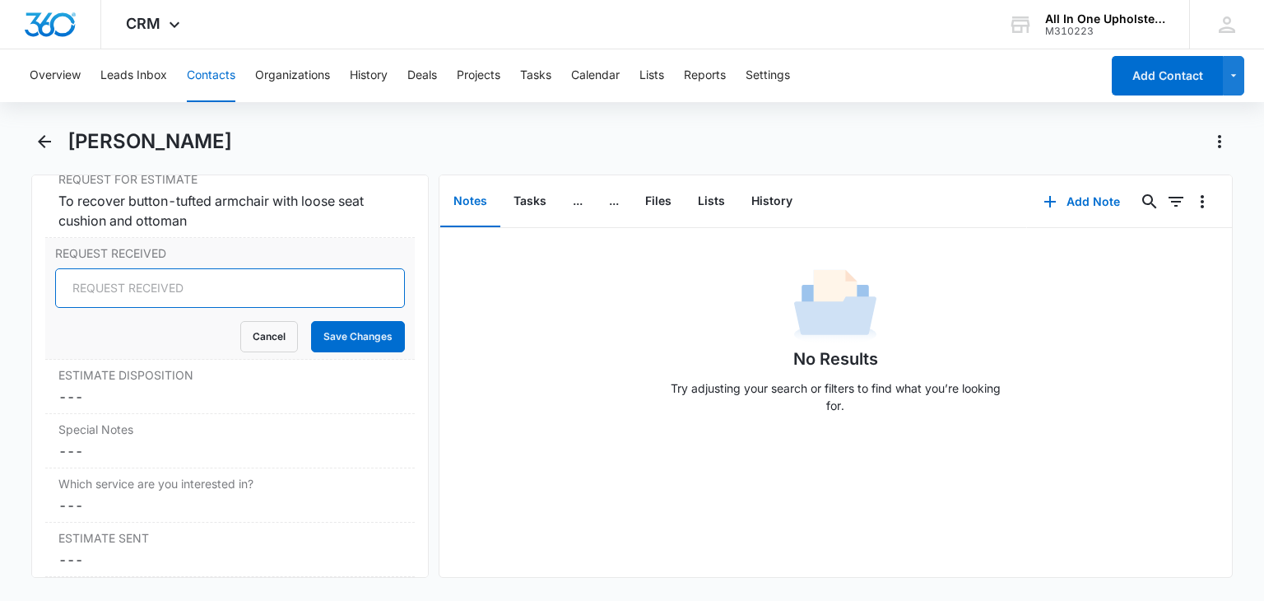
click at [80, 287] on input "REQUEST RECEIVED" at bounding box center [229, 288] width 349 height 40
type input "EMAIL - 08-24-25"
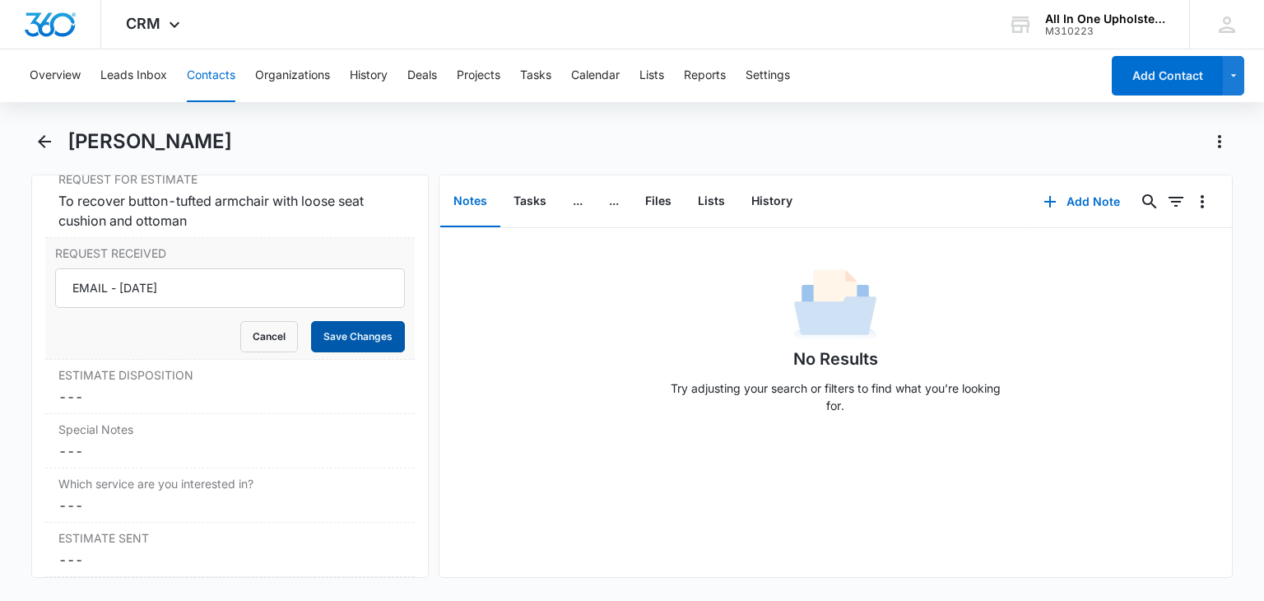
click at [336, 332] on button "Save Changes" at bounding box center [358, 336] width 94 height 31
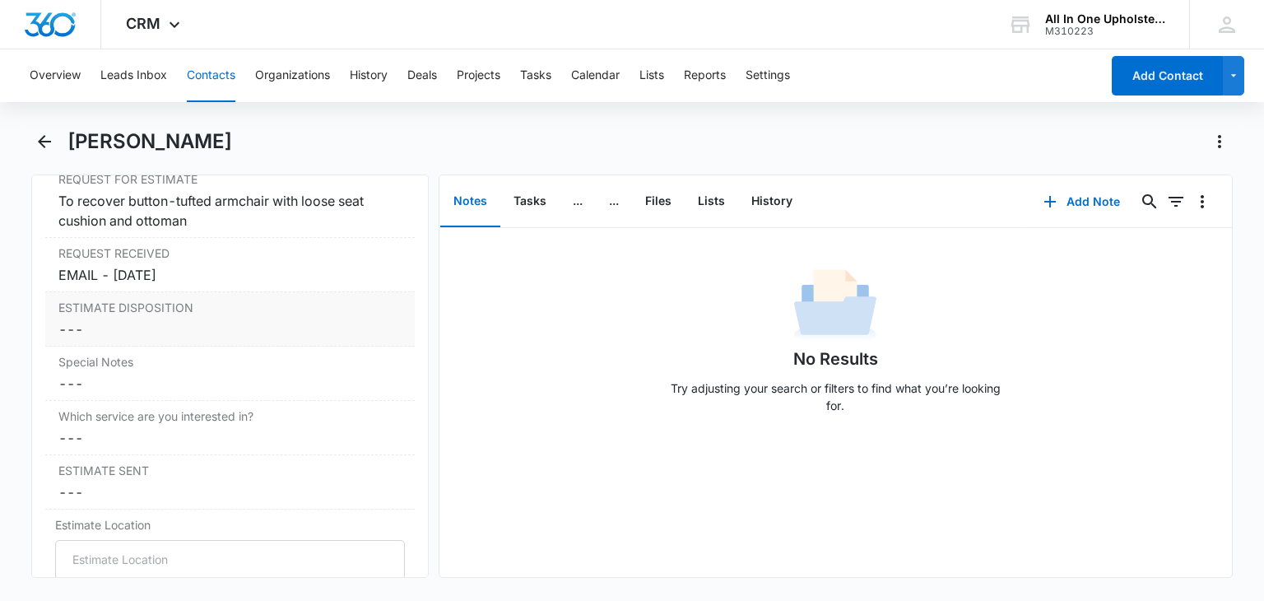
click at [102, 324] on dd "Cancel Save Changes ---" at bounding box center [229, 329] width 342 height 20
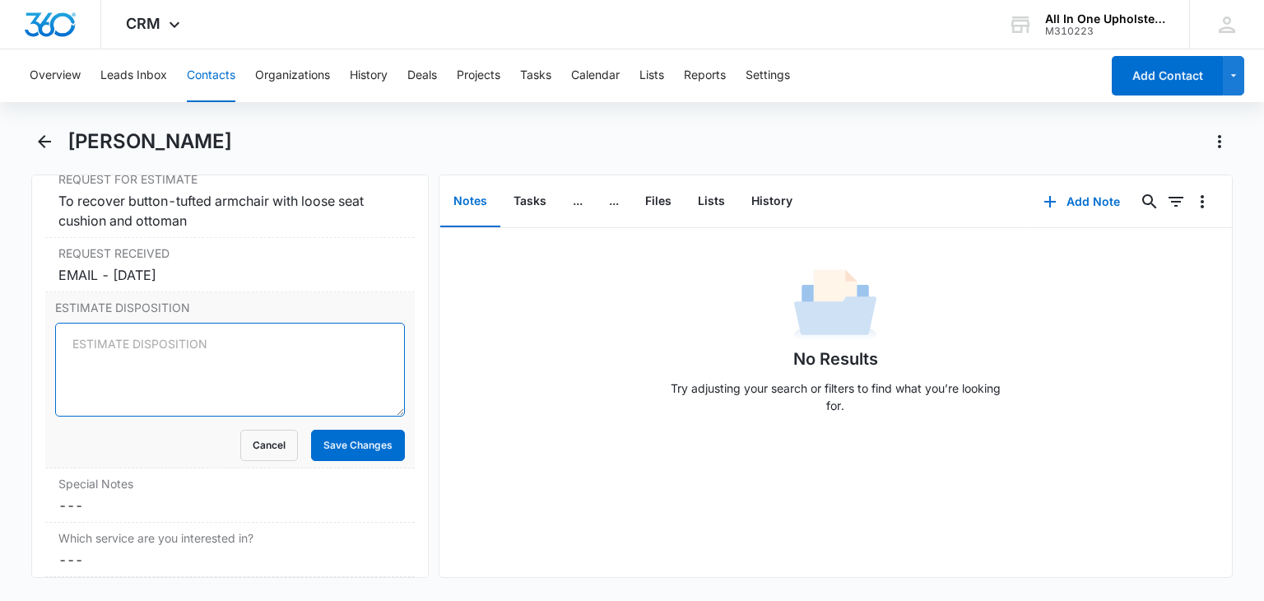
click at [79, 339] on textarea "ESTIMATE DISPOSITION" at bounding box center [229, 370] width 349 height 94
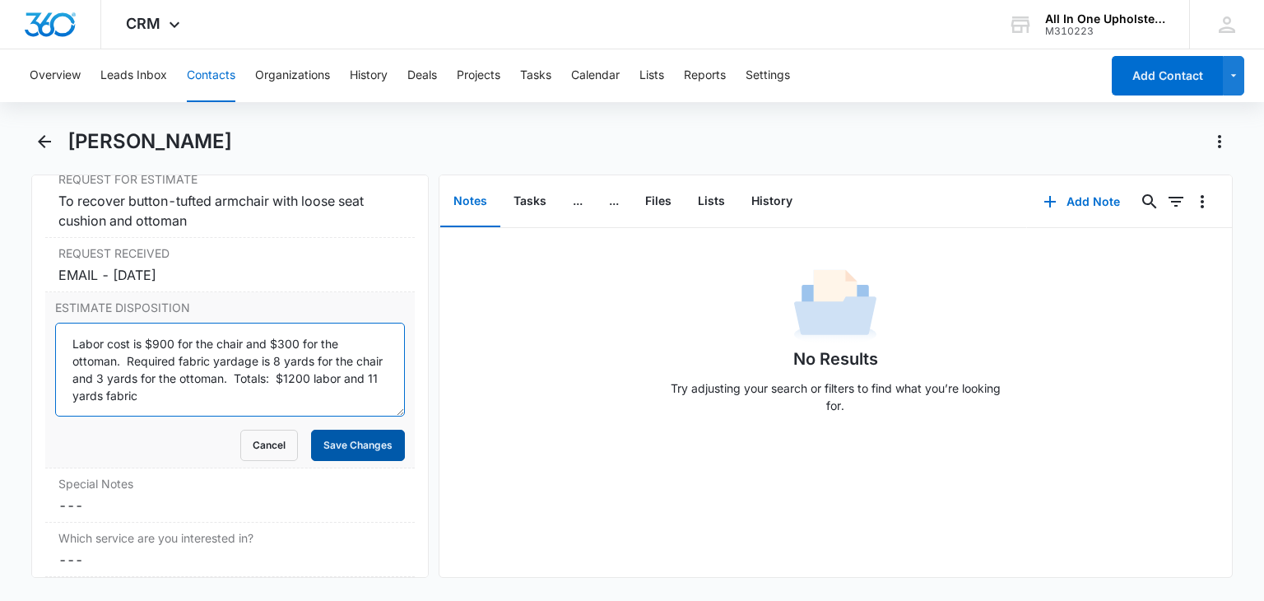
type textarea "Labor cost is $900 for the chair and $300 for the ottoman. Required fabric yard…"
click at [335, 445] on button "Save Changes" at bounding box center [358, 445] width 94 height 31
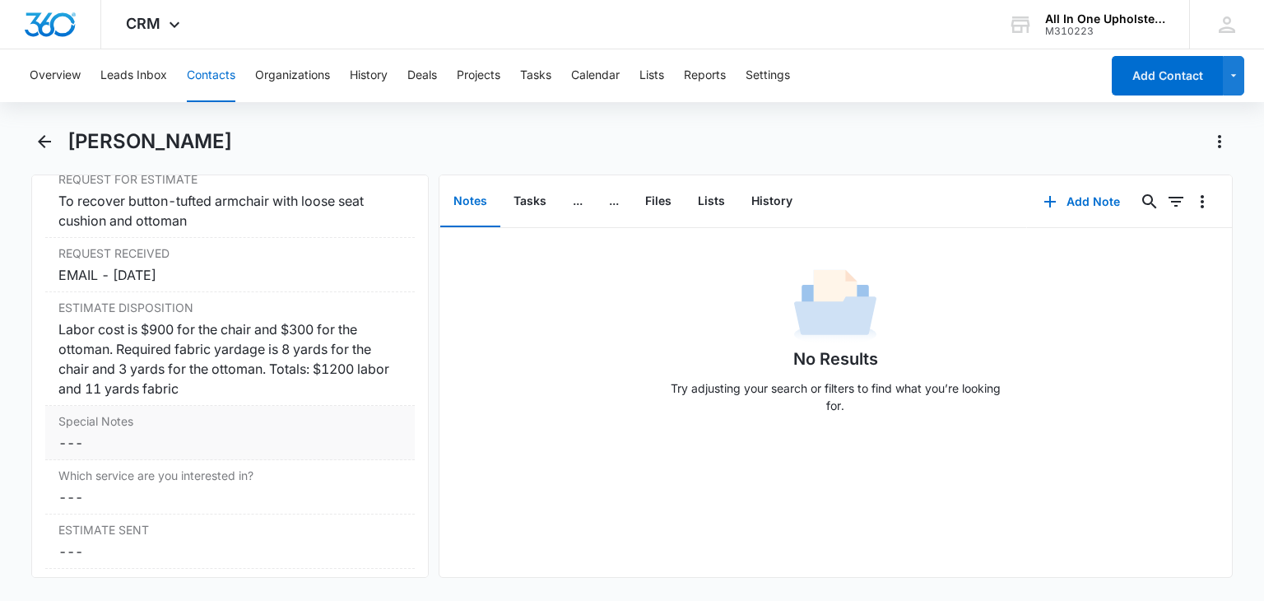
scroll to position [1657, 0]
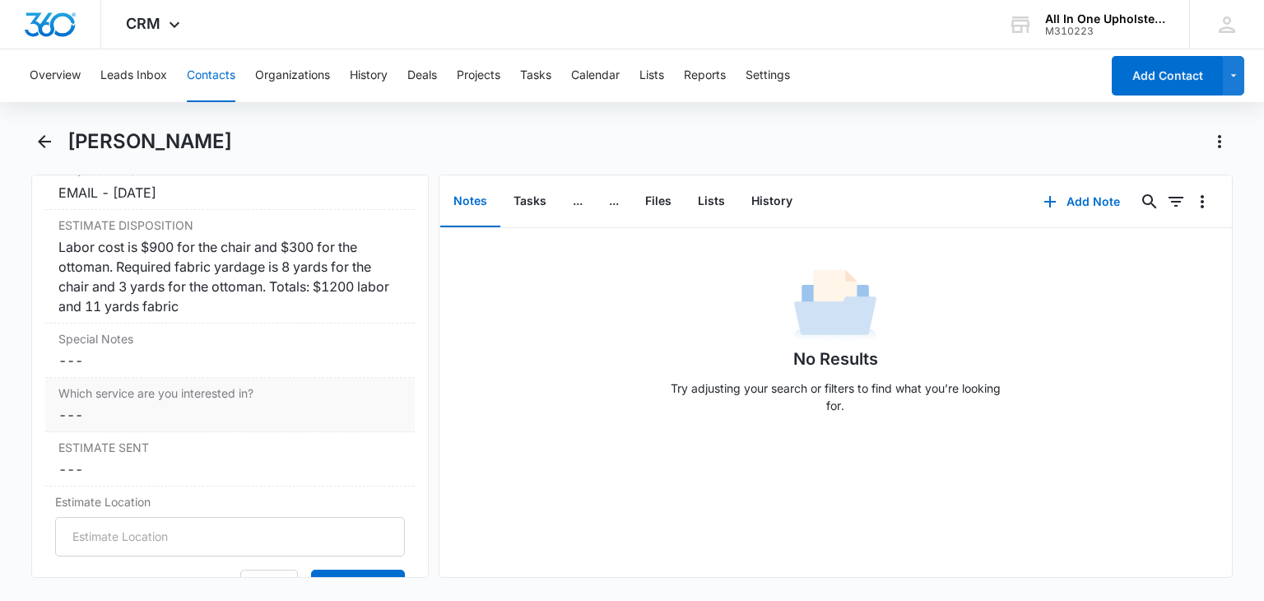
click at [120, 415] on dd "Cancel Save Changes ---" at bounding box center [229, 415] width 342 height 20
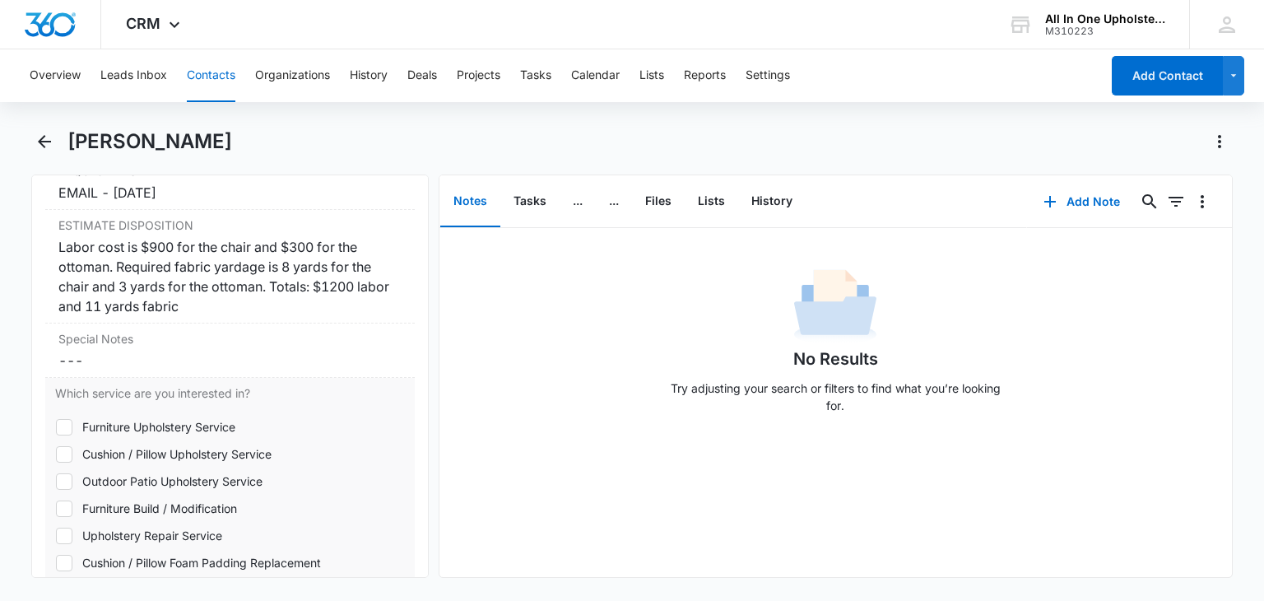
click at [184, 419] on div "Furniture Upholstery Service" at bounding box center [158, 426] width 153 height 17
click at [56, 426] on input "Furniture Upholstery Service" at bounding box center [55, 426] width 1 height 1
checkbox input "true"
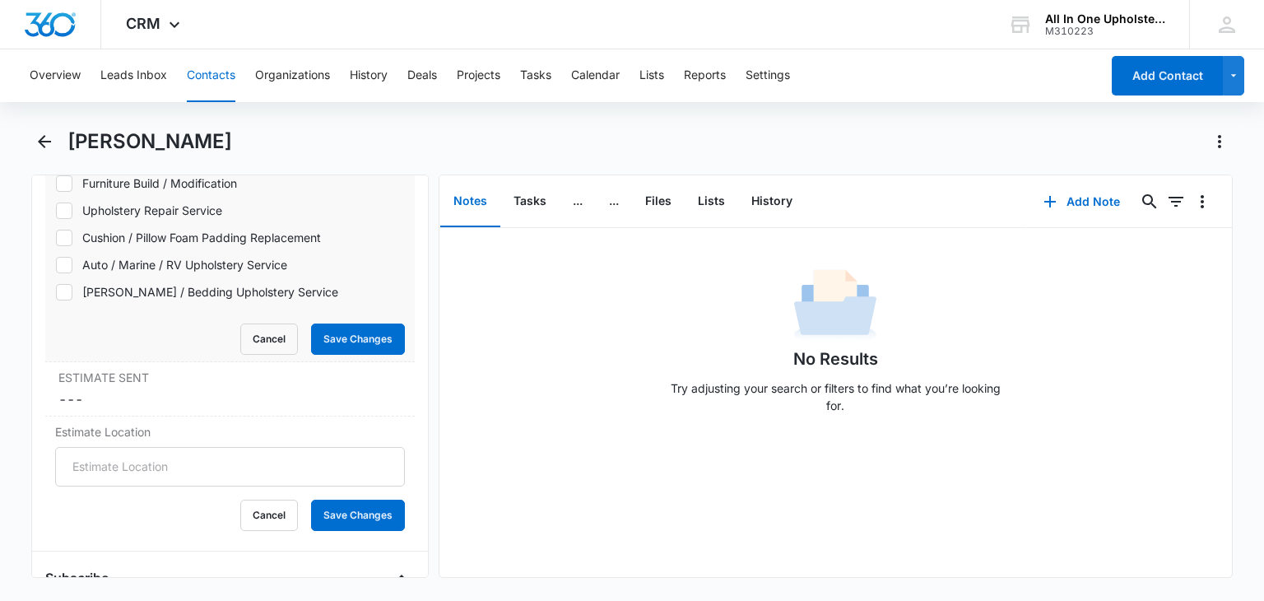
scroll to position [1986, 0]
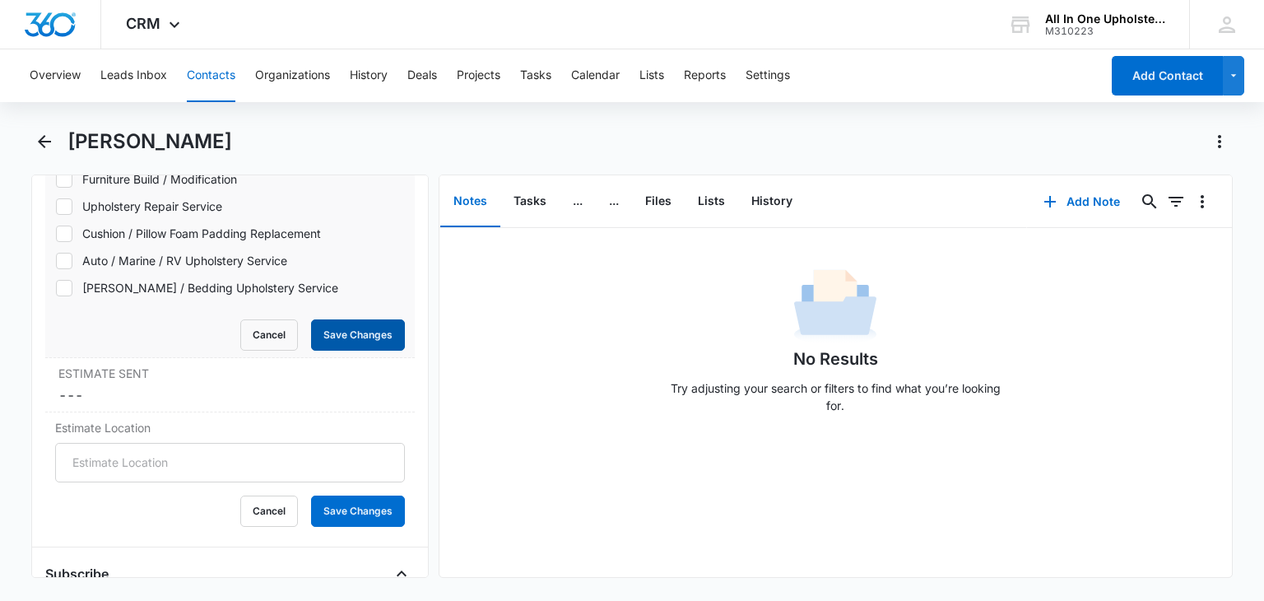
click at [346, 332] on button "Save Changes" at bounding box center [358, 334] width 94 height 31
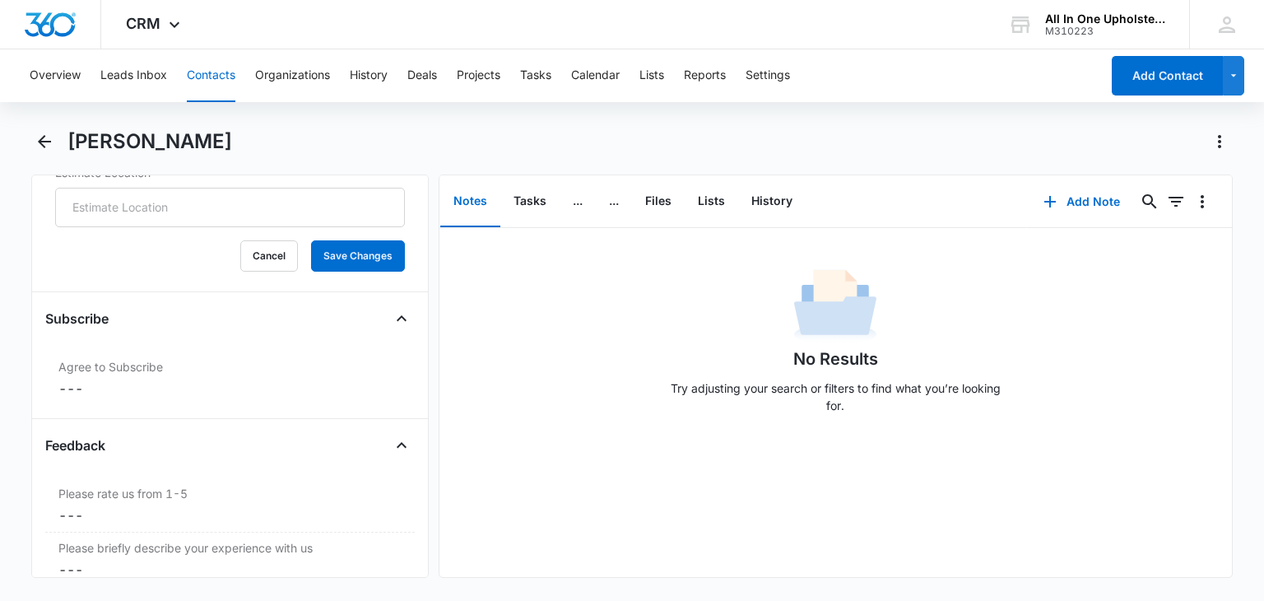
scroll to position [1955, 0]
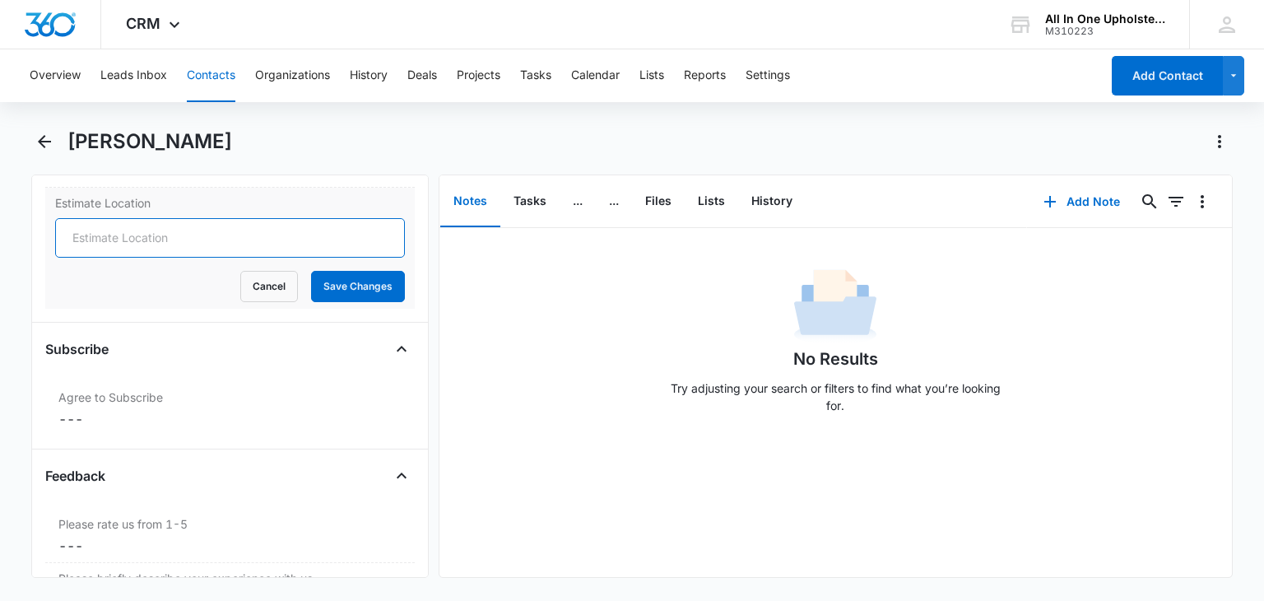
click at [95, 231] on input "Estimate Location" at bounding box center [229, 238] width 349 height 40
type input "IN SHOP - 08-29-25"
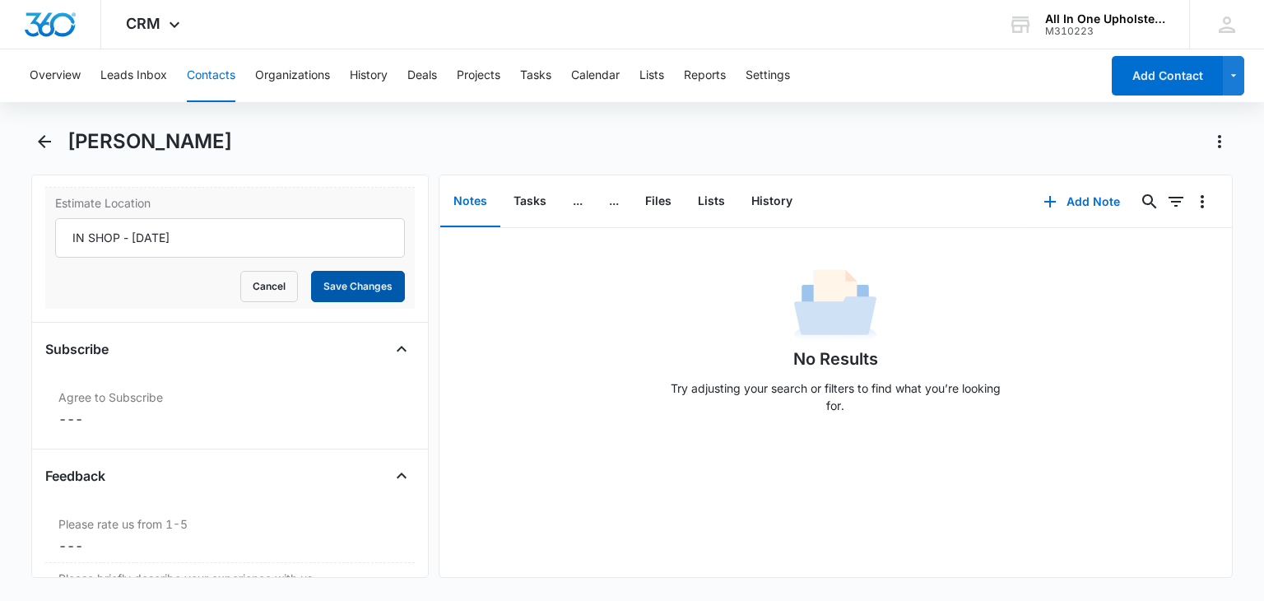
click at [346, 281] on button "Save Changes" at bounding box center [358, 286] width 94 height 31
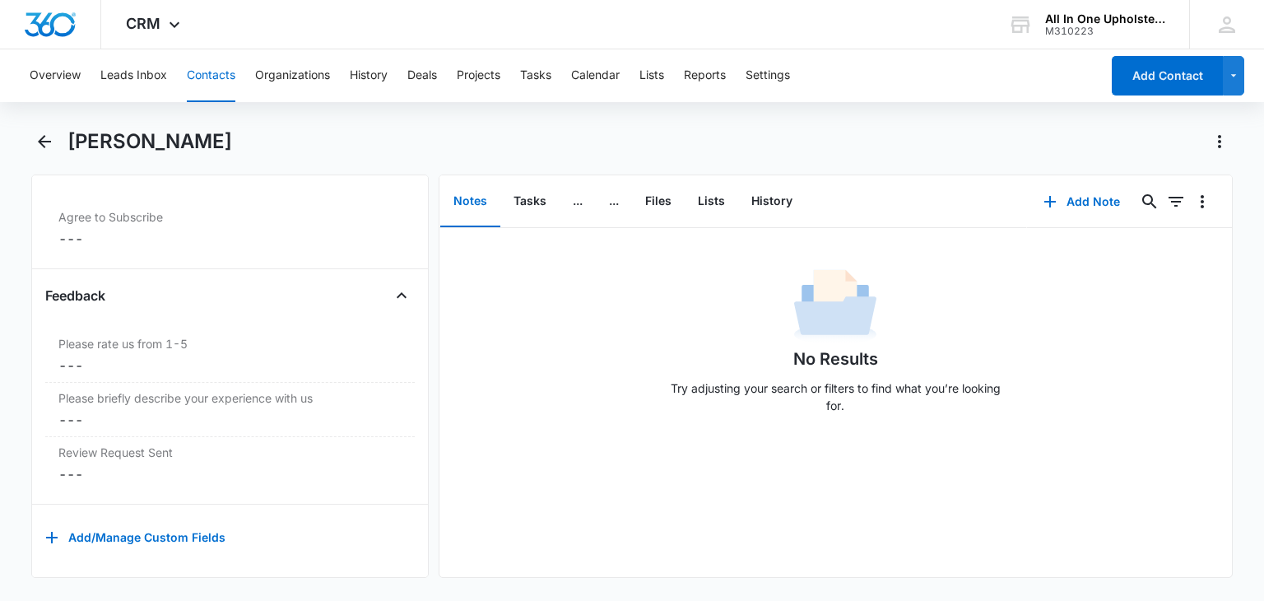
scroll to position [2075, 0]
click at [458, 198] on button "Notes" at bounding box center [470, 201] width 60 height 51
click at [1074, 198] on button "Add Note" at bounding box center [1081, 202] width 109 height 40
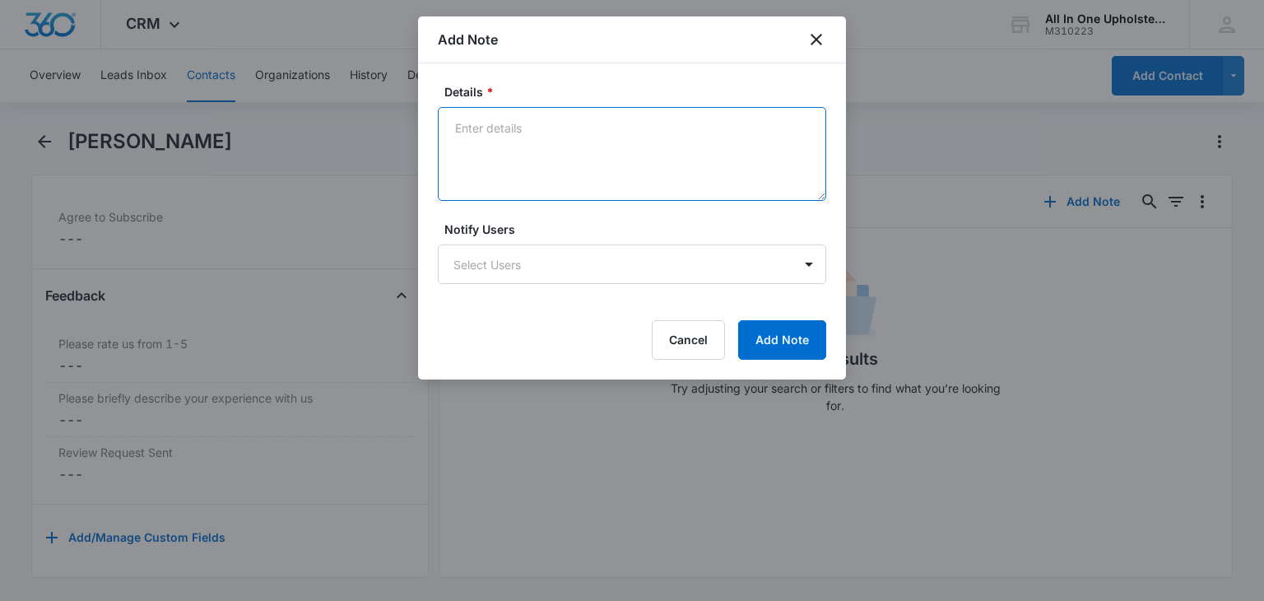
click at [467, 126] on textarea "Details *" at bounding box center [632, 154] width 388 height 94
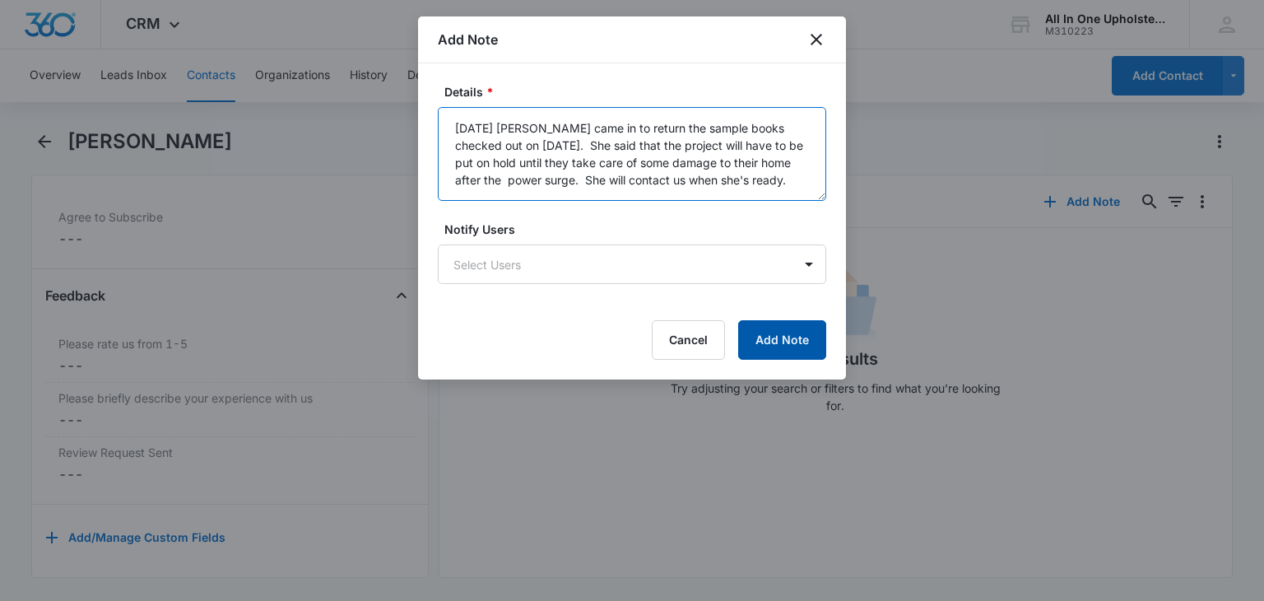
type textarea "09-03-25 Sandra came in to return the sample books checked out on 08-29-25. She…"
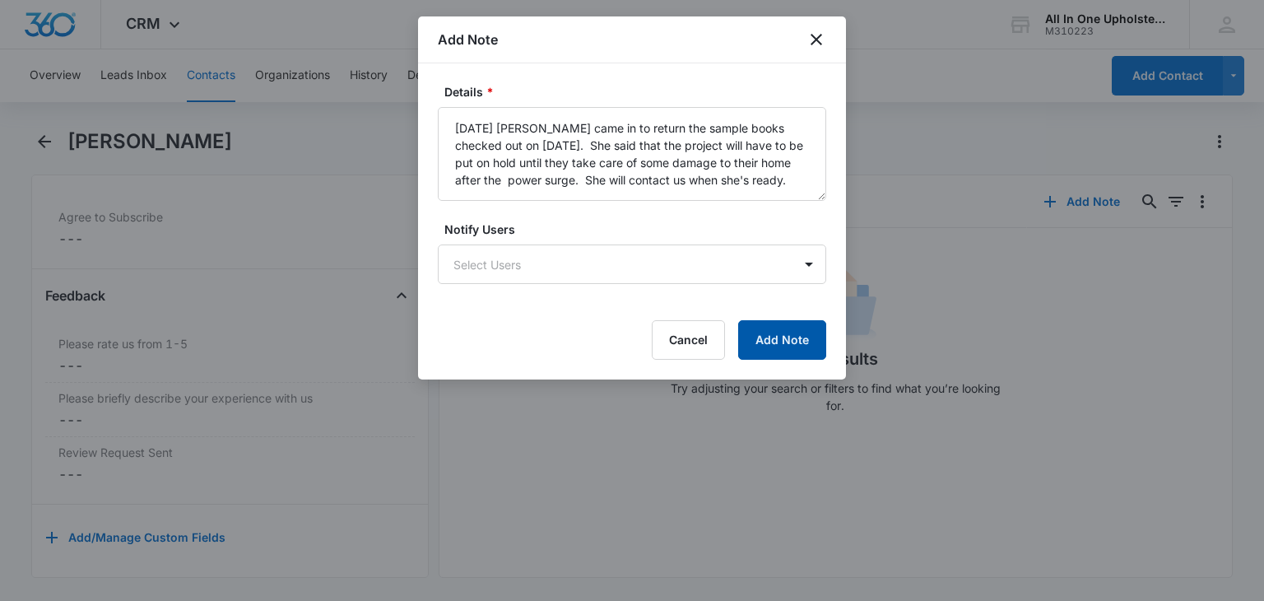
click at [789, 333] on button "Add Note" at bounding box center [782, 340] width 88 height 40
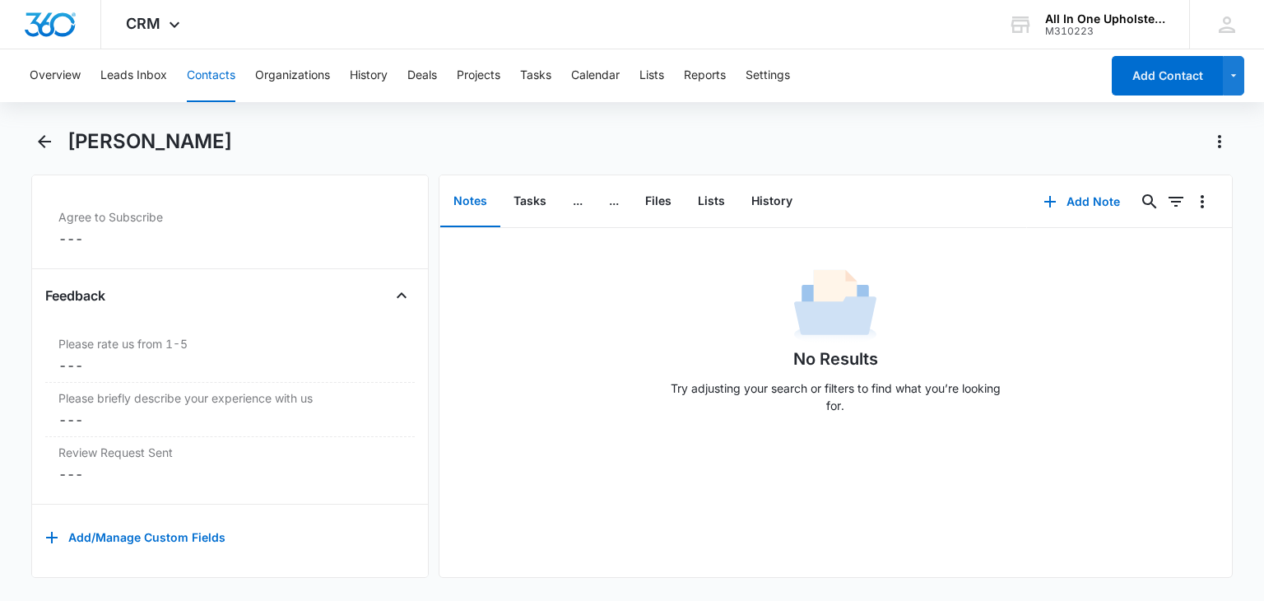
click at [216, 73] on button "Contacts" at bounding box center [211, 75] width 49 height 53
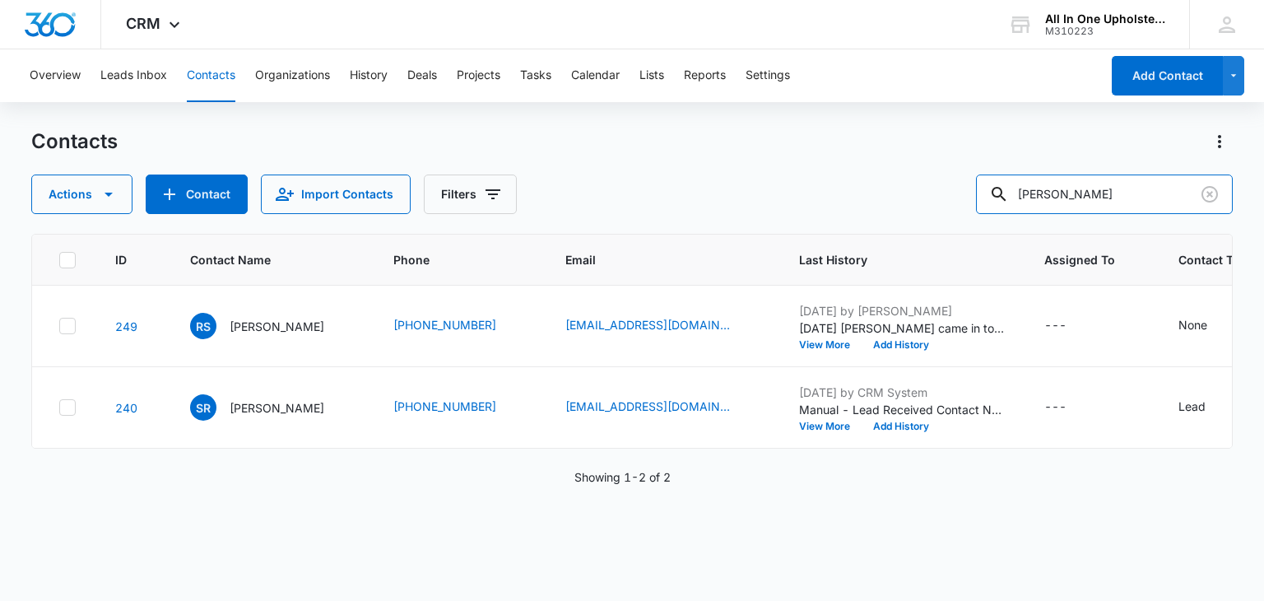
drag, startPoint x: 1093, startPoint y: 197, endPoint x: 967, endPoint y: 182, distance: 126.8
click at [968, 182] on div "Actions Contact Import Contacts Filters reeves" at bounding box center [631, 194] width 1201 height 40
type input "roholt"
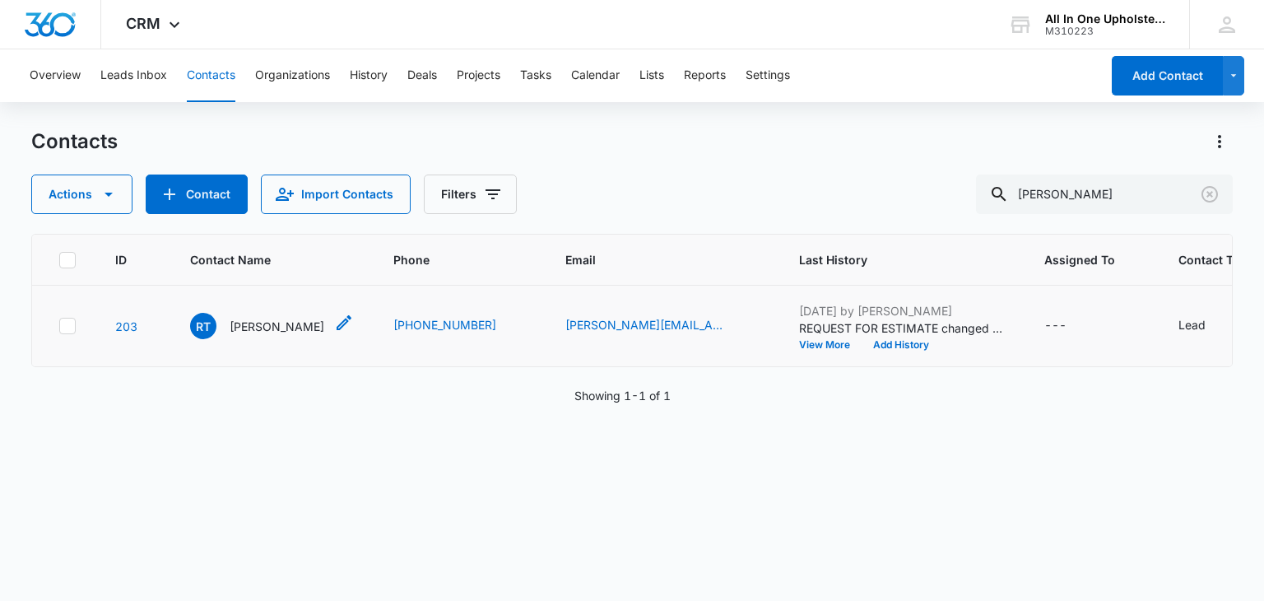
click at [258, 325] on p "Roholt, Tina" at bounding box center [277, 326] width 95 height 17
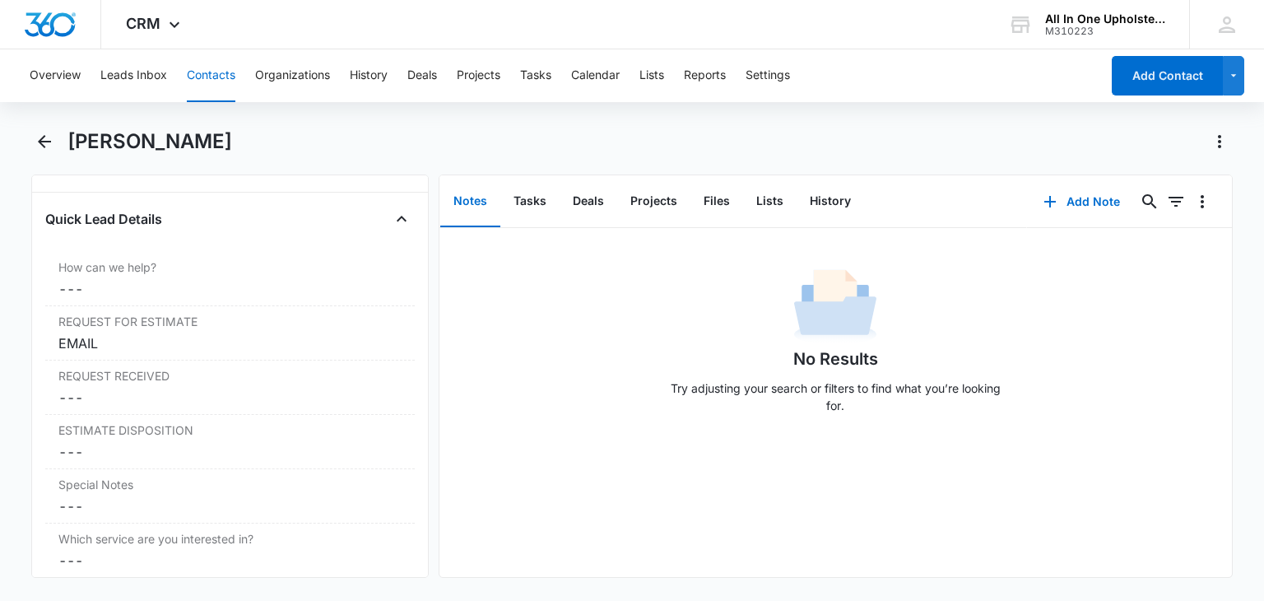
scroll to position [1399, 0]
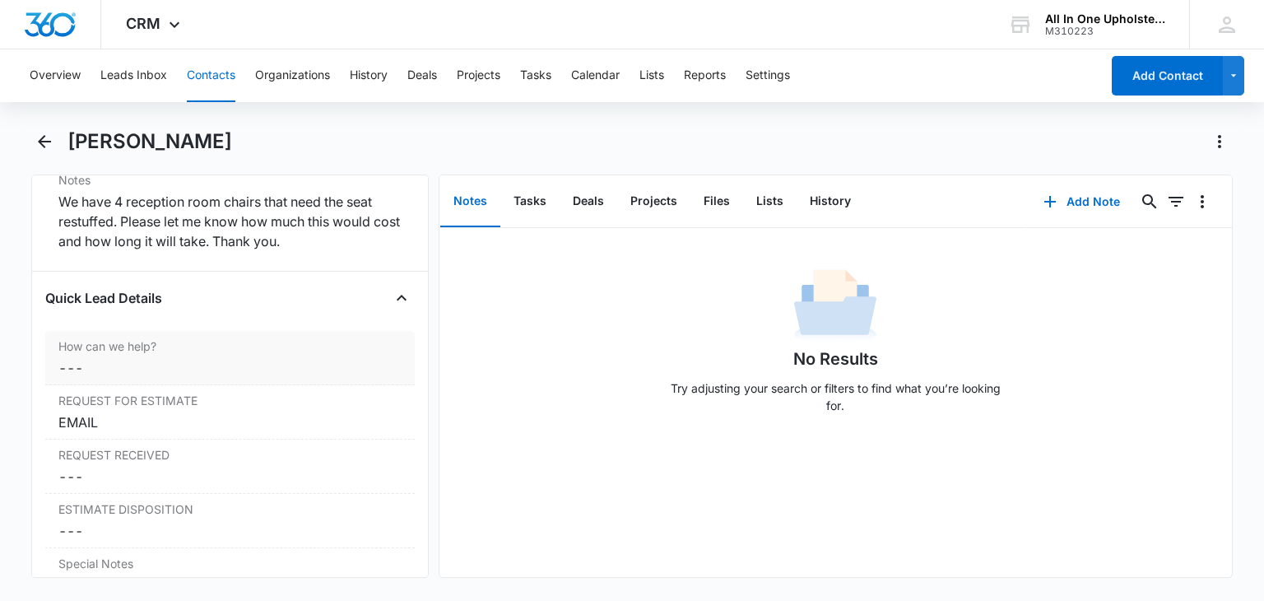
click at [102, 370] on dd "Cancel Save Changes ---" at bounding box center [229, 368] width 342 height 20
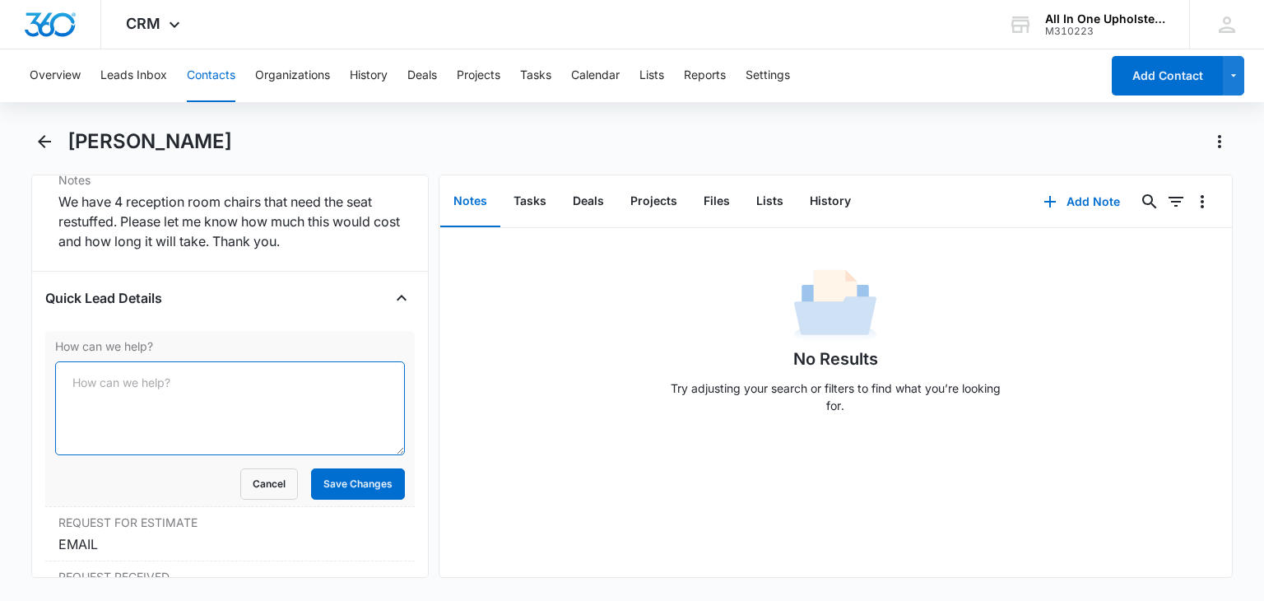
click at [111, 377] on textarea "How can we help?" at bounding box center [229, 408] width 349 height 94
type textarea "Waiting room chairs seat repair"
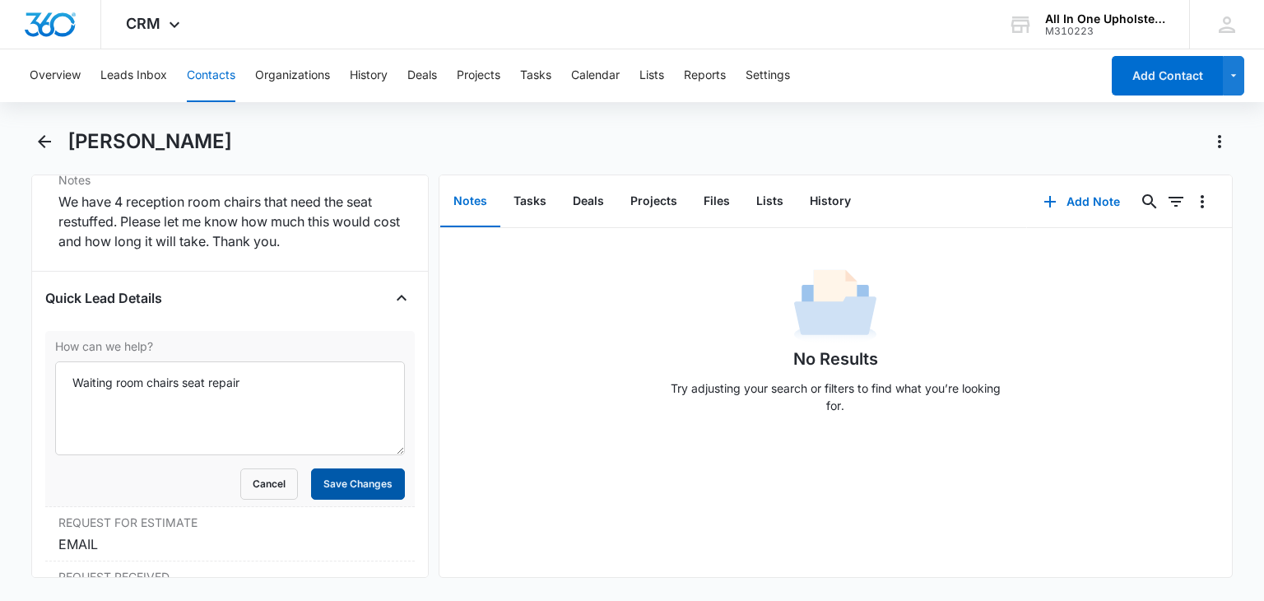
click at [320, 480] on button "Save Changes" at bounding box center [358, 483] width 94 height 31
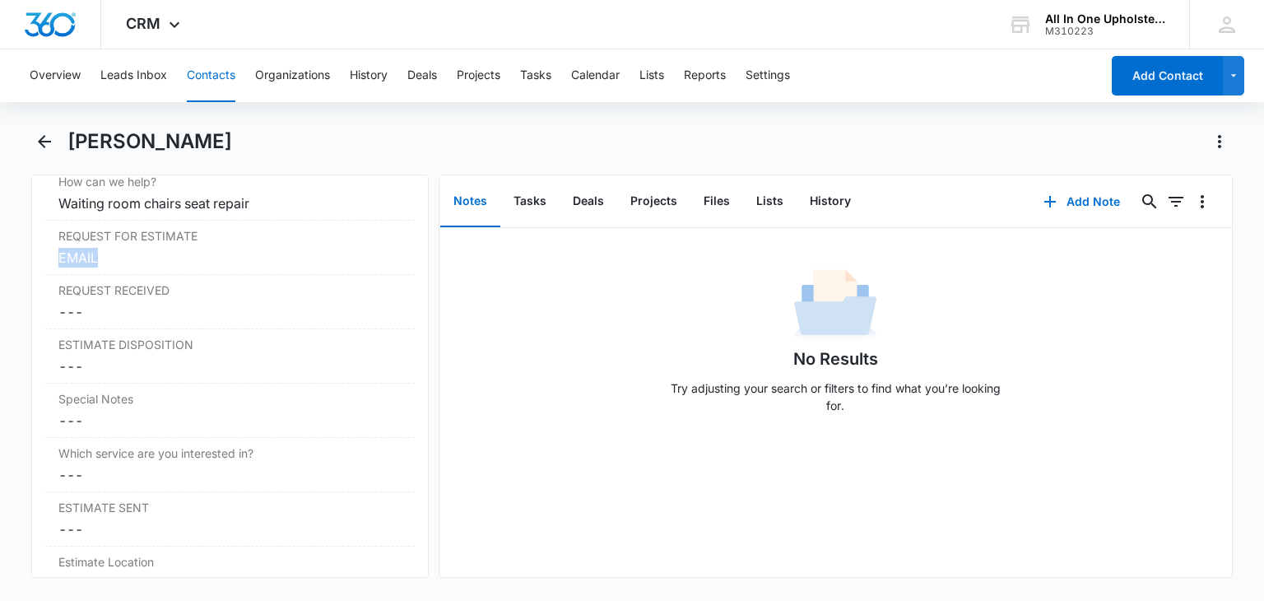
drag, startPoint x: 109, startPoint y: 255, endPoint x: 43, endPoint y: 257, distance: 65.9
click at [43, 257] on div "Remove RT Roholt, Tina Contact Info Name Cancel Save Changes Roholt, Tina Phone…" at bounding box center [229, 375] width 397 height 403
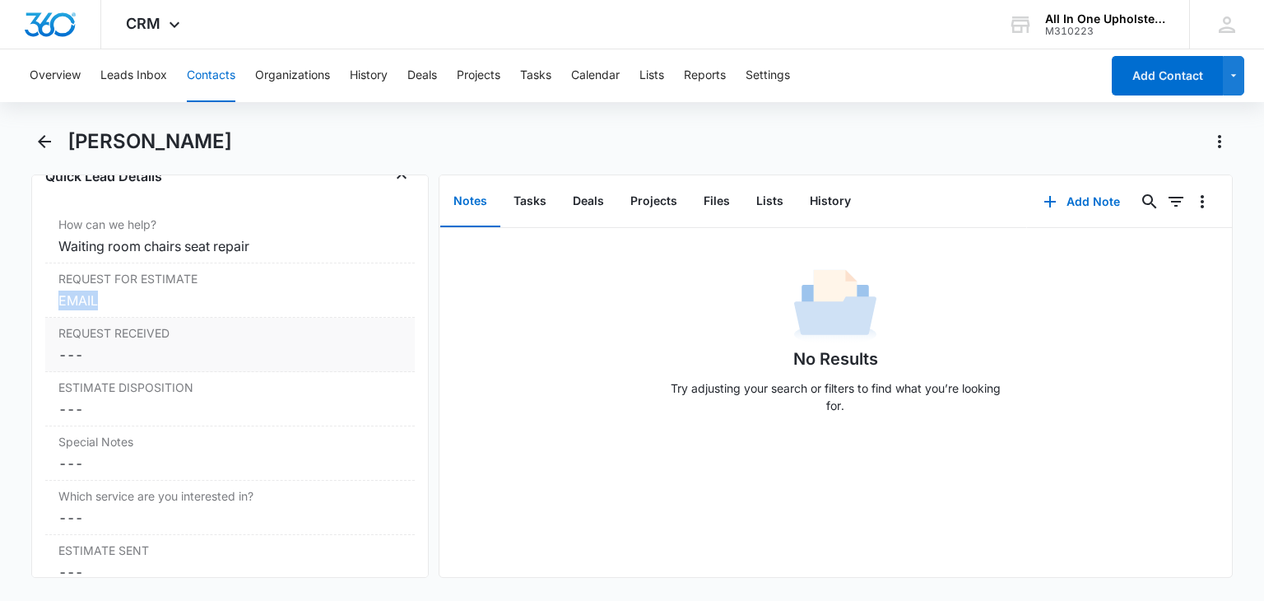
scroll to position [1492, 0]
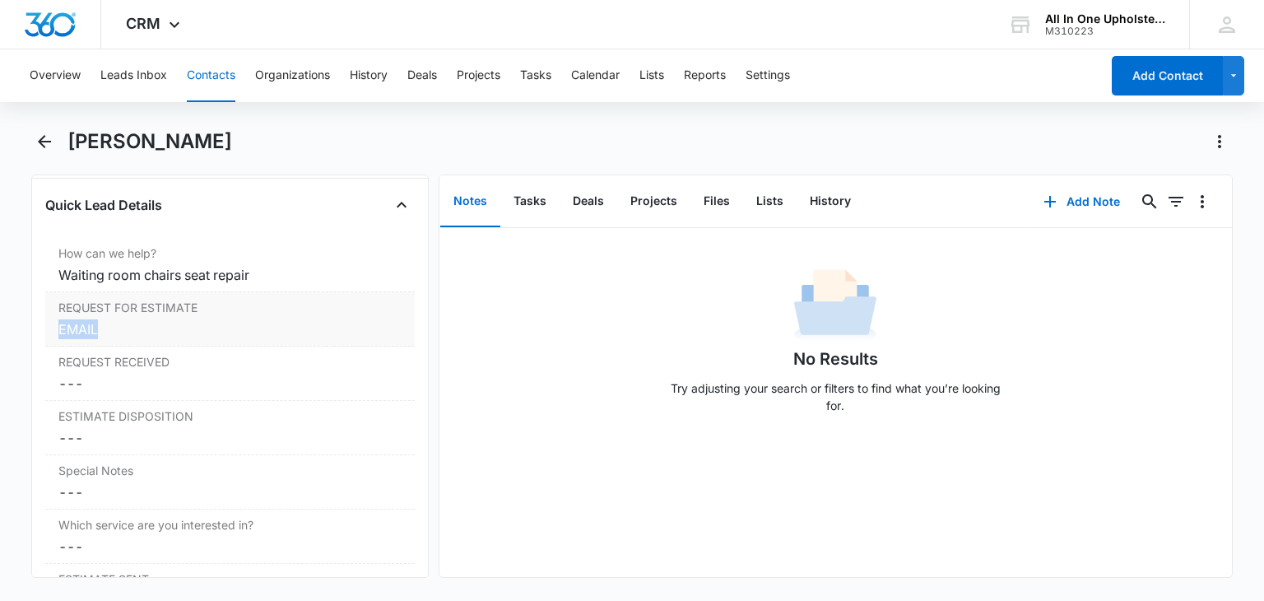
click at [115, 327] on div "EMAIL" at bounding box center [229, 329] width 342 height 20
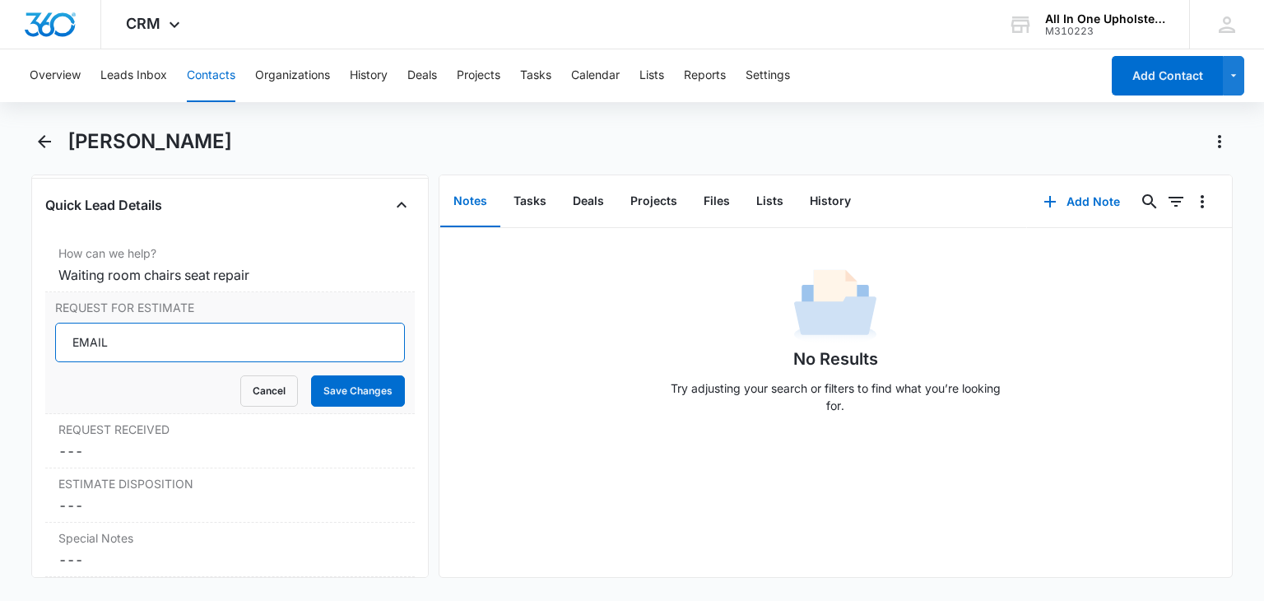
drag, startPoint x: 107, startPoint y: 340, endPoint x: 49, endPoint y: 336, distance: 57.8
click at [49, 335] on div "REQUEST FOR ESTIMATE EMAIL Cancel Save Changes" at bounding box center [229, 353] width 369 height 122
type input "4 reception room chairs that need seat restuffed"
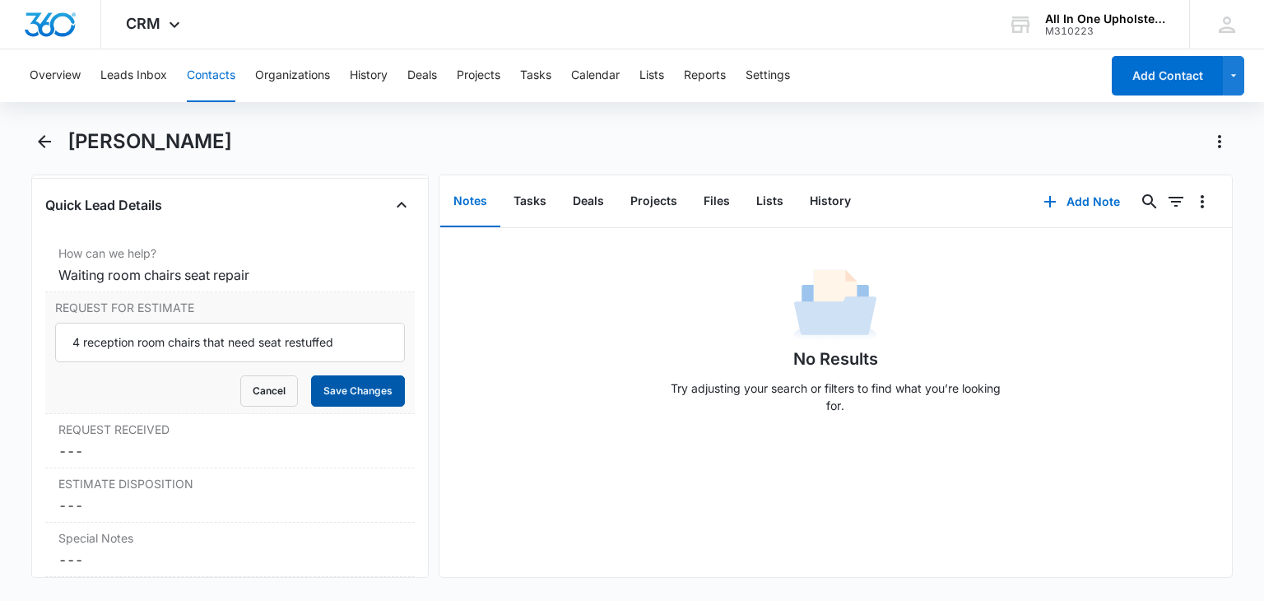
click at [340, 386] on button "Save Changes" at bounding box center [358, 390] width 94 height 31
click at [111, 445] on dd "Cancel Save Changes ---" at bounding box center [229, 451] width 342 height 20
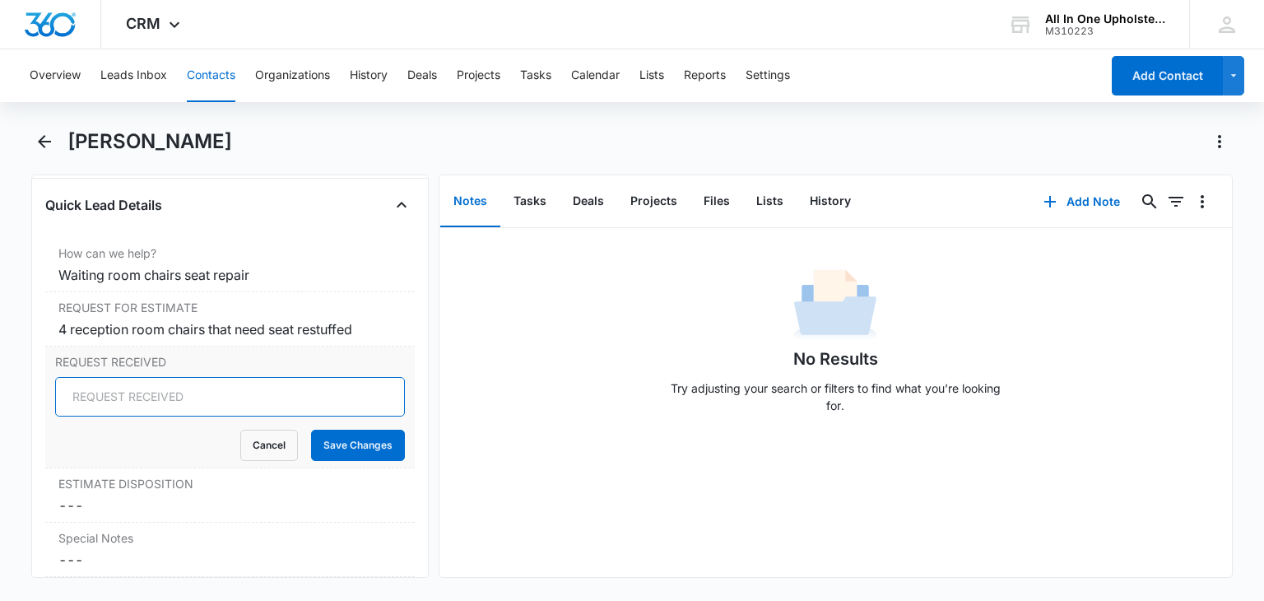
click at [79, 396] on input "REQUEST RECEIVED" at bounding box center [229, 397] width 349 height 40
type input "EMAIL 07-08-25"
click at [339, 444] on button "Save Changes" at bounding box center [358, 445] width 94 height 31
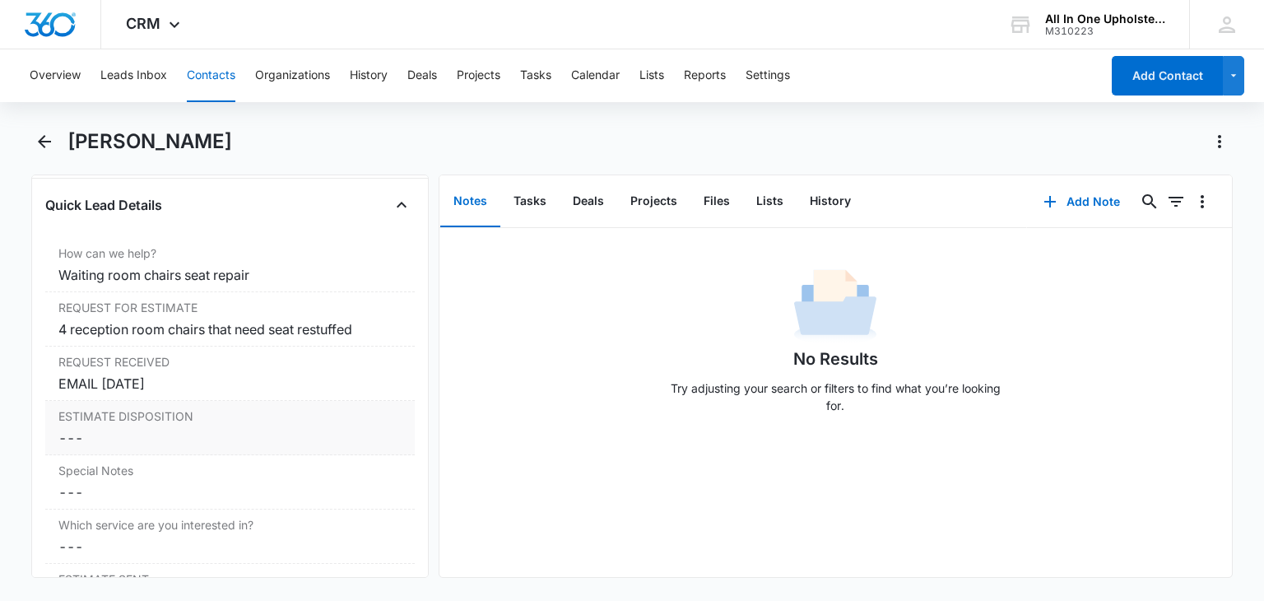
click at [91, 429] on dd "Cancel Save Changes ---" at bounding box center [229, 438] width 342 height 20
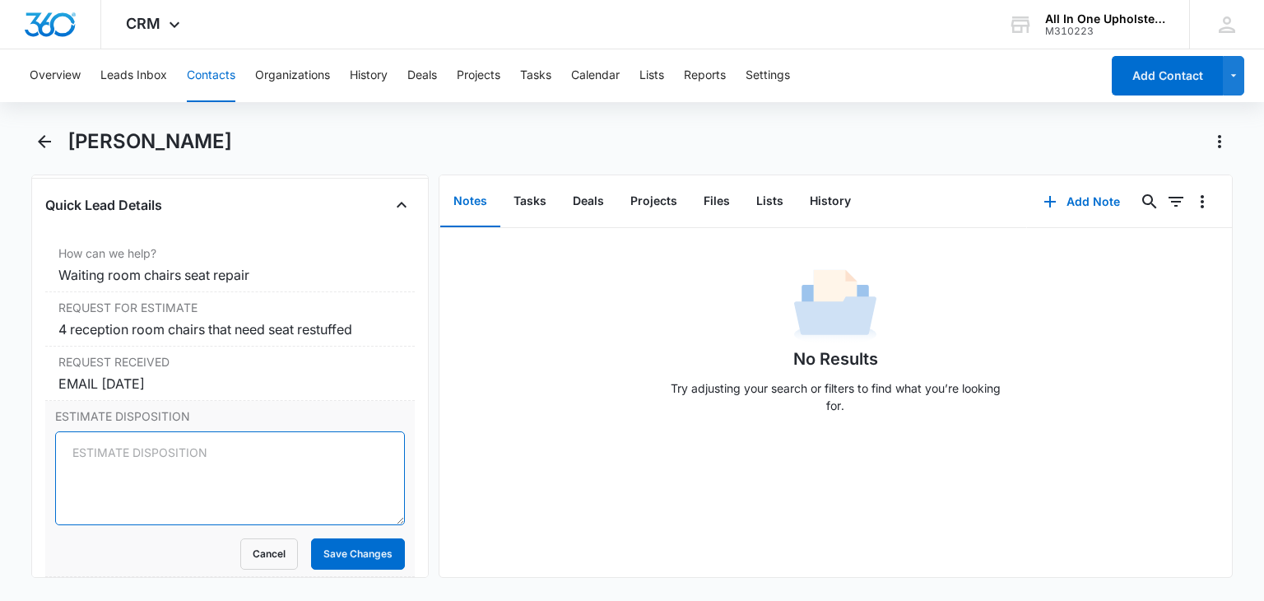
click at [109, 449] on textarea "ESTIMATE DISPOSITION" at bounding box center [229, 478] width 349 height 94
type textarea "Approximately"
